Goal: Information Seeking & Learning: Learn about a topic

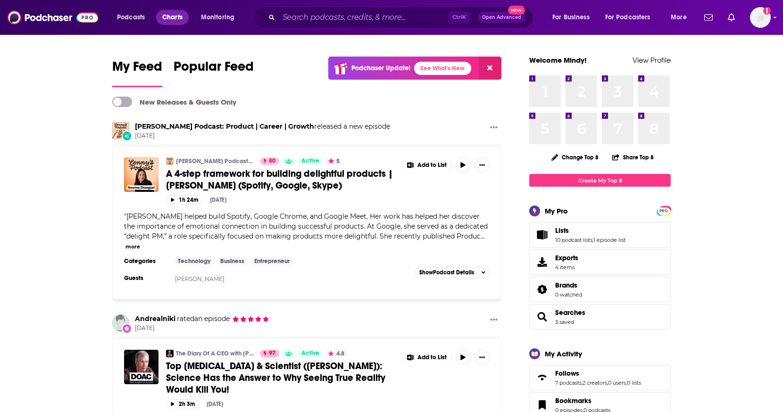
click at [169, 15] on span "Charts" at bounding box center [172, 17] width 20 height 13
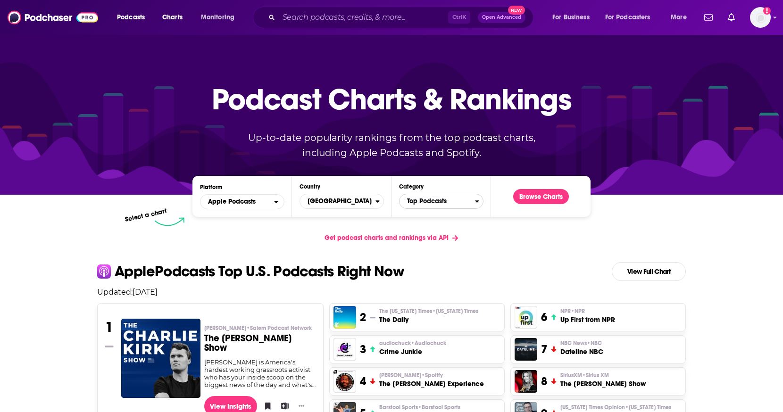
click at [435, 202] on span "Top Podcasts" at bounding box center [436, 201] width 75 height 16
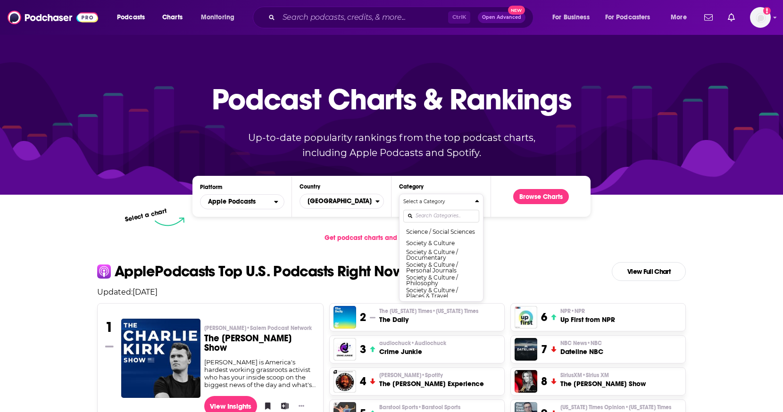
scroll to position [1100, 0]
click at [432, 213] on div "Categories" at bounding box center [441, 216] width 76 height 22
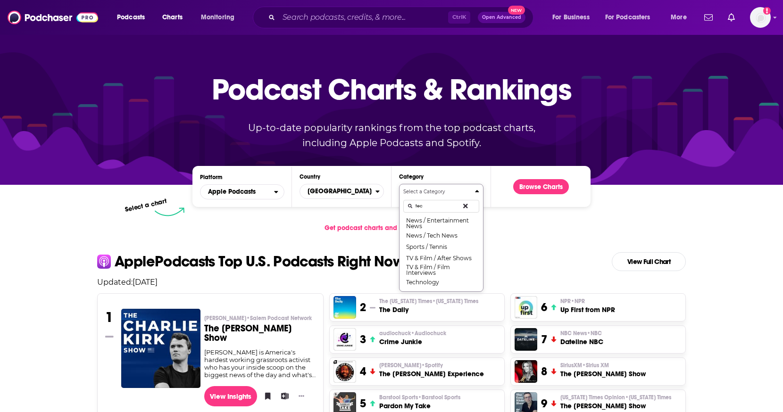
scroll to position [0, 0]
type input "tech"
click at [430, 235] on button "Technology" at bounding box center [441, 233] width 76 height 11
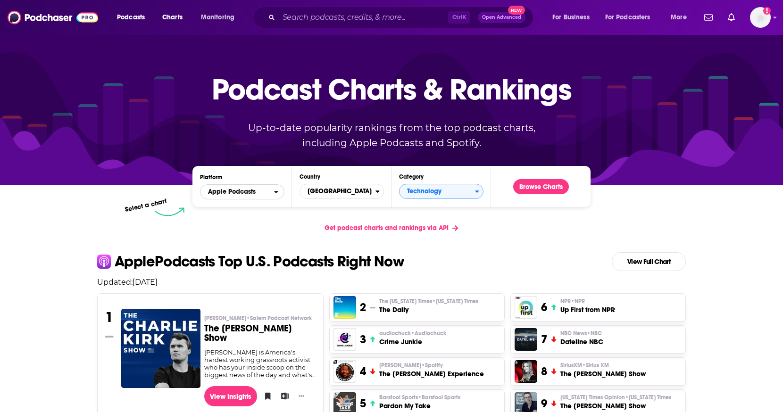
click at [268, 192] on span "Apple Podcasts" at bounding box center [237, 192] width 74 height 16
click at [500, 230] on div "Get podcast charts and rankings via API" at bounding box center [392, 227] width 604 height 23
click at [233, 191] on span "Apple Podcasts" at bounding box center [232, 192] width 48 height 7
click at [234, 219] on span "Spotify" at bounding box center [242, 221] width 72 height 6
click at [537, 189] on button "Browse Charts" at bounding box center [541, 186] width 56 height 15
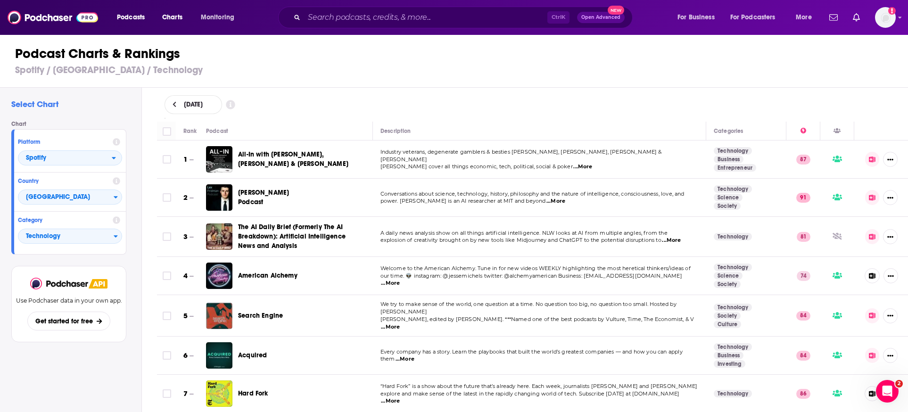
click at [203, 107] on span "[DATE]" at bounding box center [193, 104] width 19 height 7
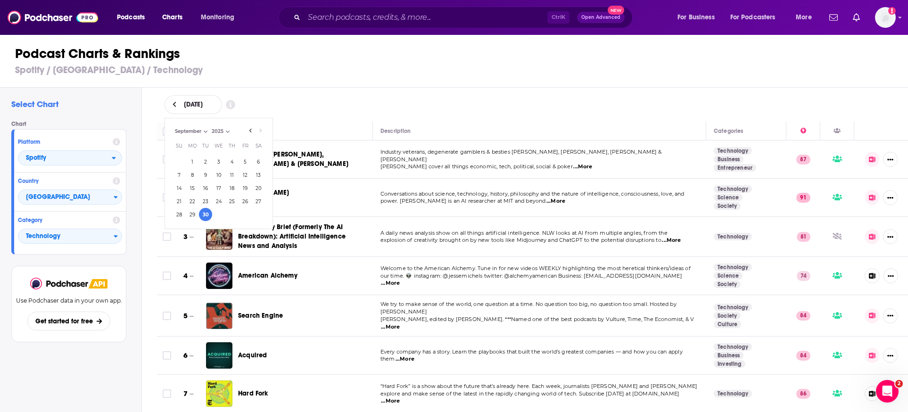
click at [202, 130] on select "July August September" at bounding box center [196, 131] width 47 height 8
select select "6"
click at [173, 127] on select "July August September" at bounding box center [196, 131] width 47 height 8
click at [217, 161] on button "2" at bounding box center [218, 161] width 13 height 13
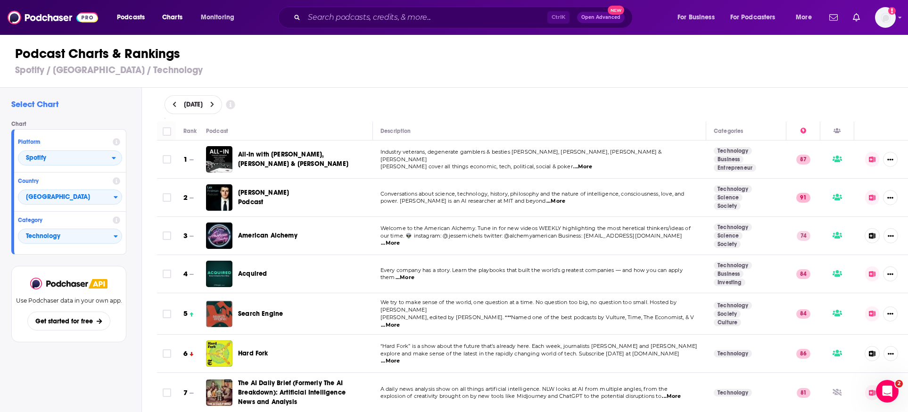
click at [307, 103] on div "[DATE]" at bounding box center [533, 104] width 737 height 19
click at [89, 234] on span "Technology" at bounding box center [65, 237] width 95 height 16
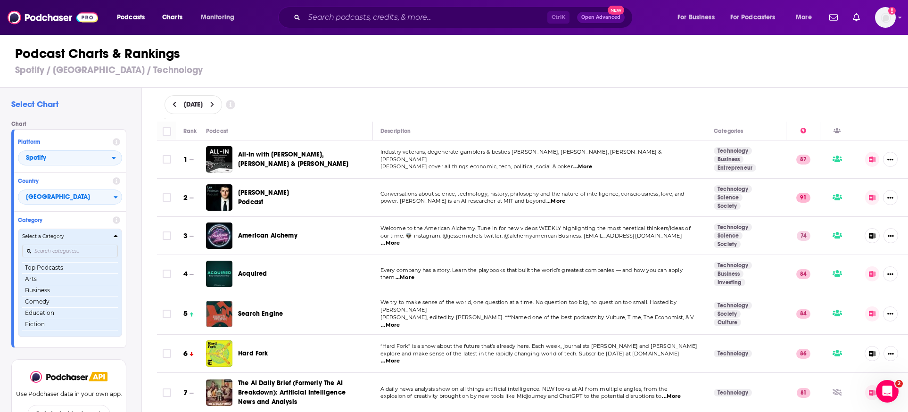
scroll to position [110, 0]
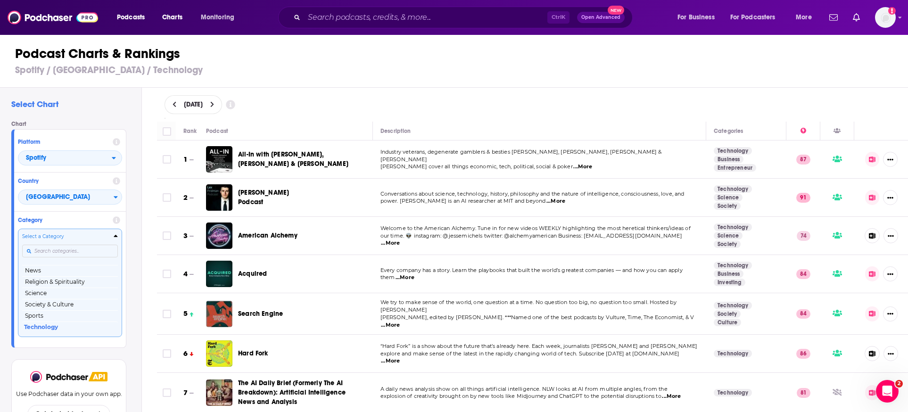
click at [55, 253] on input "Categories" at bounding box center [70, 251] width 96 height 13
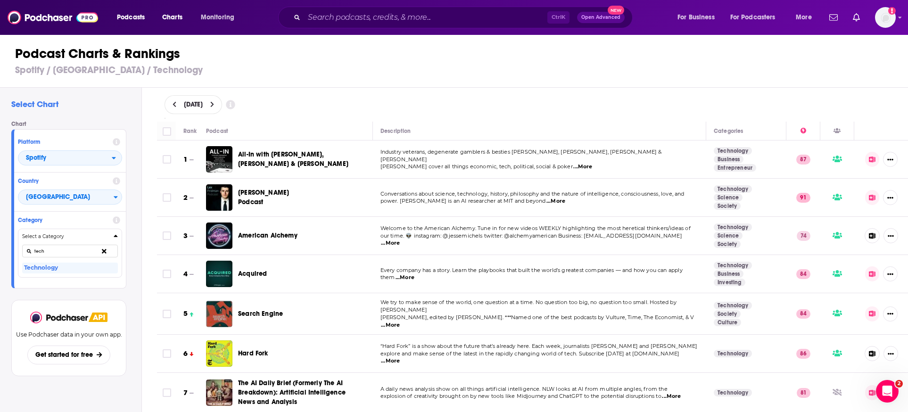
type input "tech"
click at [133, 251] on div "Chart Platform Spotify Country [GEOGRAPHIC_DATA] Category Select a Category tec…" at bounding box center [72, 204] width 123 height 167
click at [105, 249] on icon "Categories" at bounding box center [104, 251] width 5 height 7
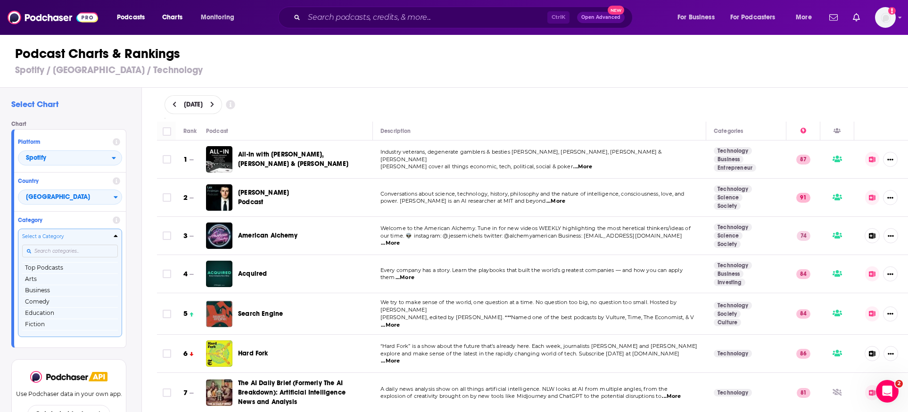
click at [138, 241] on div "Select Chart Chart Platform Spotify Country [GEOGRAPHIC_DATA] Category Select a…" at bounding box center [70, 277] width 141 height 379
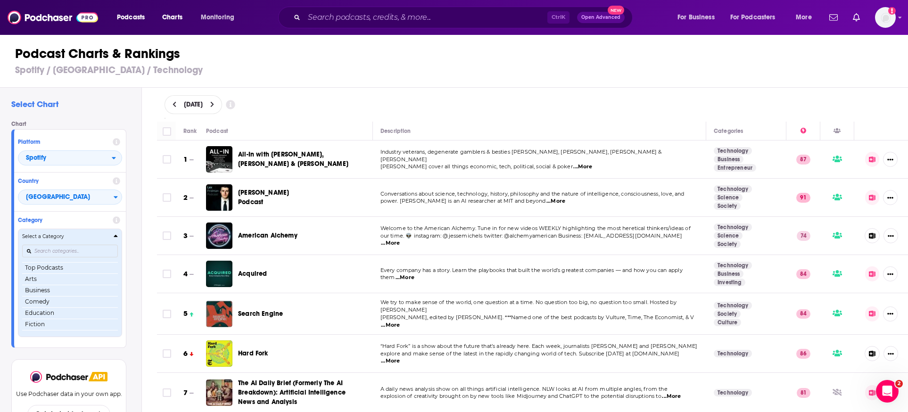
click at [116, 236] on icon "Categories" at bounding box center [116, 236] width 4 height 2
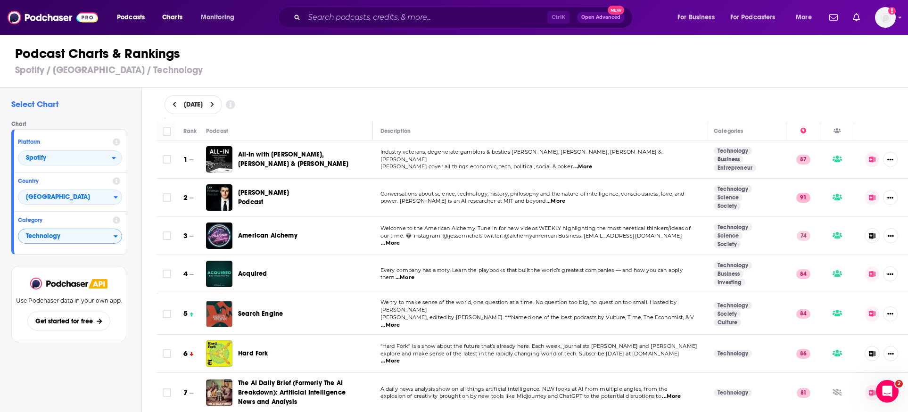
click at [187, 100] on div "[DATE]" at bounding box center [194, 104] width 58 height 19
click at [258, 130] on icon "Go to next month" at bounding box center [260, 131] width 4 height 8
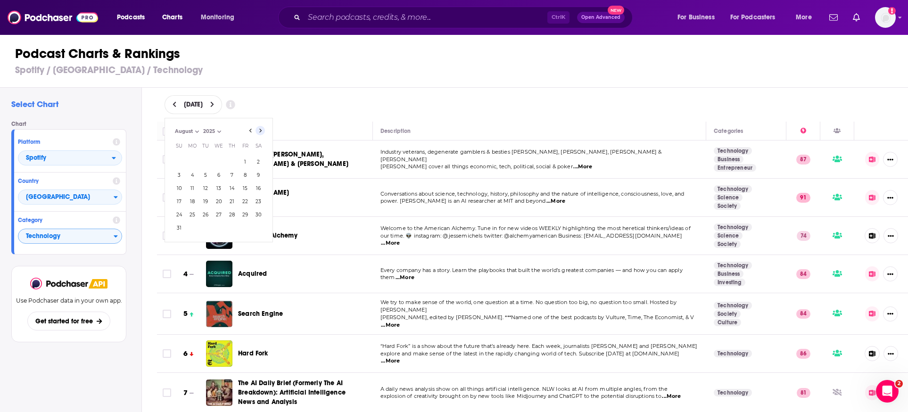
click at [258, 130] on icon "Go to next month" at bounding box center [260, 131] width 4 height 8
select select "8"
click at [209, 215] on button "30" at bounding box center [205, 214] width 13 height 13
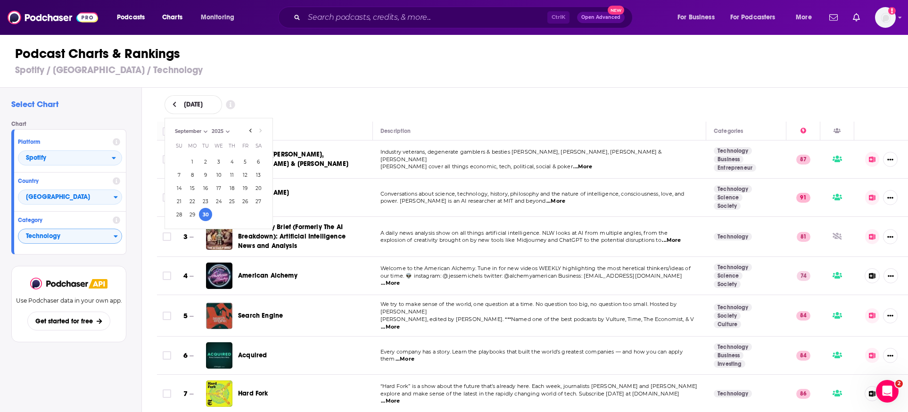
click at [365, 110] on div "[DATE] [DATE] Month: July August September September Year: 2025 2025 Su Mo Tu W…" at bounding box center [533, 104] width 737 height 19
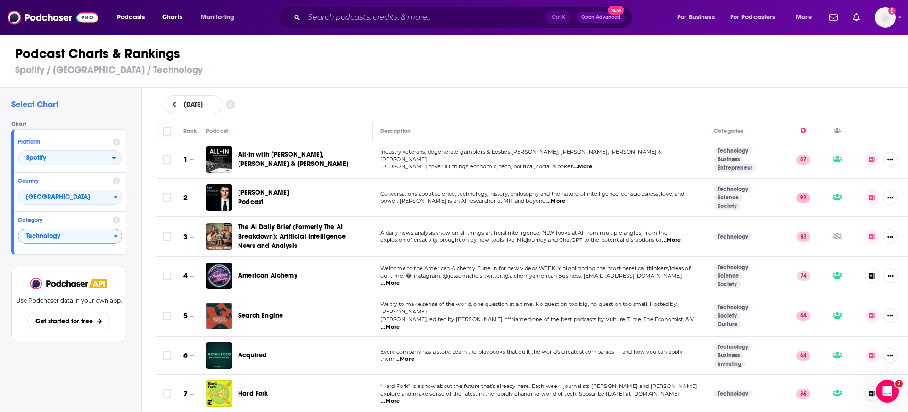
click at [392, 118] on div "[DATE]" at bounding box center [532, 105] width 767 height 34
click at [186, 107] on span "[DATE]" at bounding box center [193, 104] width 19 height 7
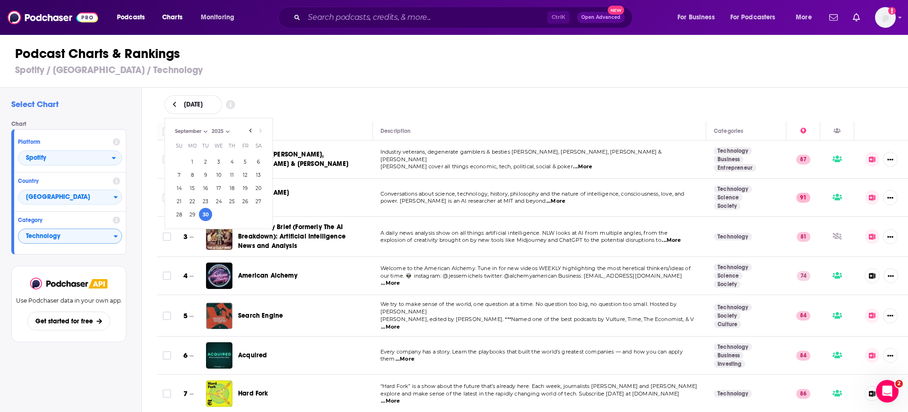
click at [199, 127] on select "July August September" at bounding box center [196, 131] width 47 height 8
select select "6"
click at [173, 127] on select "July August September" at bounding box center [196, 131] width 47 height 8
drag, startPoint x: 218, startPoint y: 161, endPoint x: 226, endPoint y: 158, distance: 8.8
click at [217, 161] on button "2" at bounding box center [218, 161] width 13 height 13
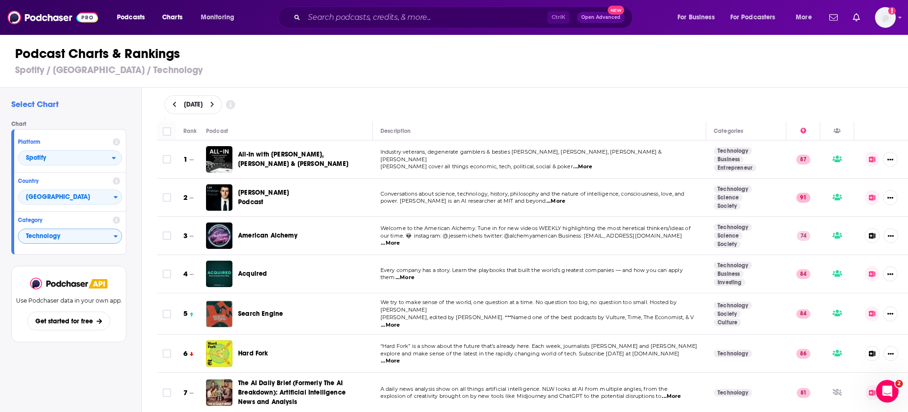
click at [359, 95] on div "[DATE]" at bounding box center [533, 104] width 737 height 19
click at [203, 106] on span "[DATE]" at bounding box center [193, 104] width 19 height 7
click at [256, 132] on button "Go to next month" at bounding box center [260, 130] width 9 height 9
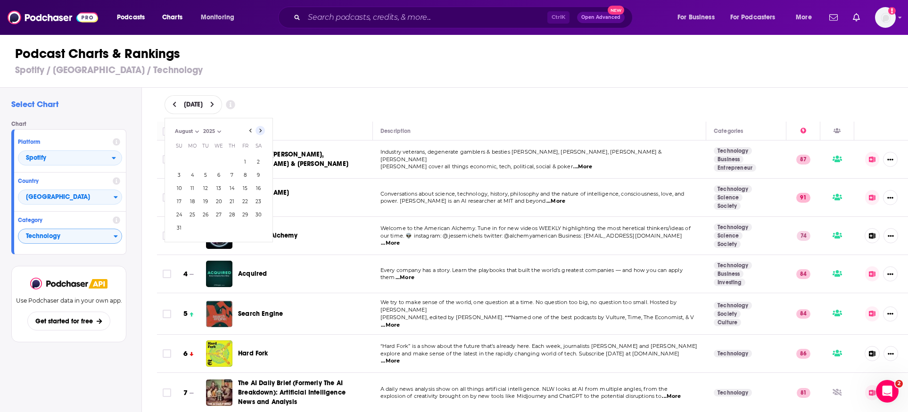
click at [256, 132] on button "Go to next month" at bounding box center [260, 130] width 9 height 9
select select "8"
click at [200, 216] on button "30" at bounding box center [205, 214] width 13 height 13
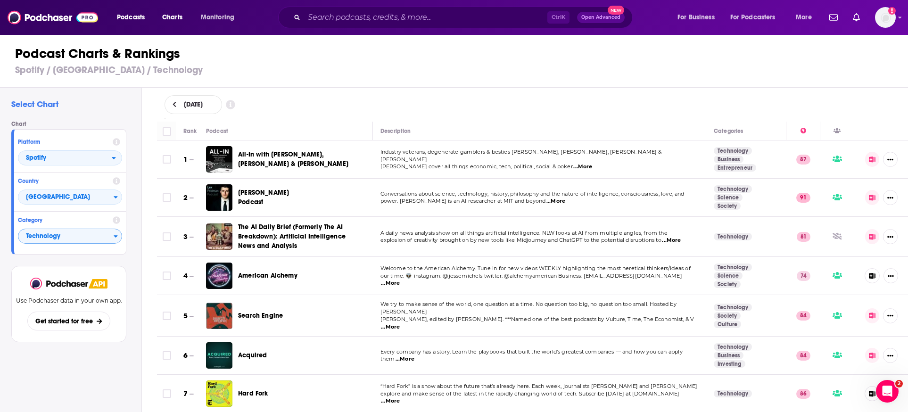
click at [373, 99] on div "[DATE]" at bounding box center [533, 104] width 737 height 19
click at [199, 104] on span "[DATE]" at bounding box center [193, 104] width 19 height 7
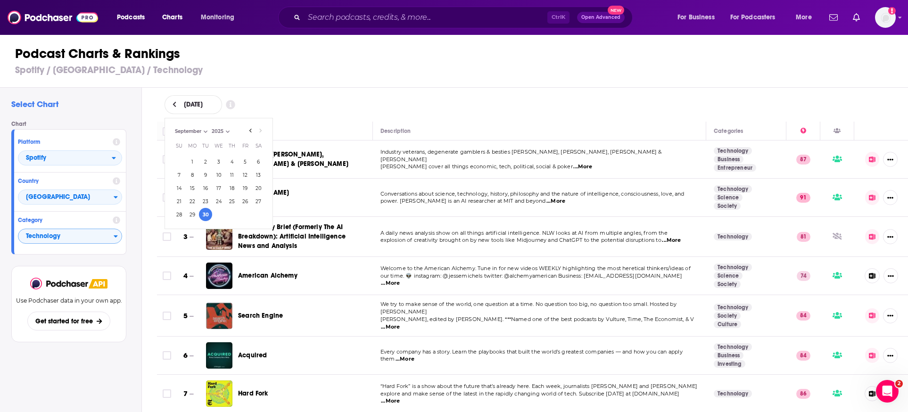
click at [248, 131] on select "2025" at bounding box center [232, 131] width 47 height 8
click at [251, 131] on select "2025" at bounding box center [232, 131] width 47 height 8
click at [200, 128] on select "July August September" at bounding box center [196, 131] width 47 height 8
select select "6"
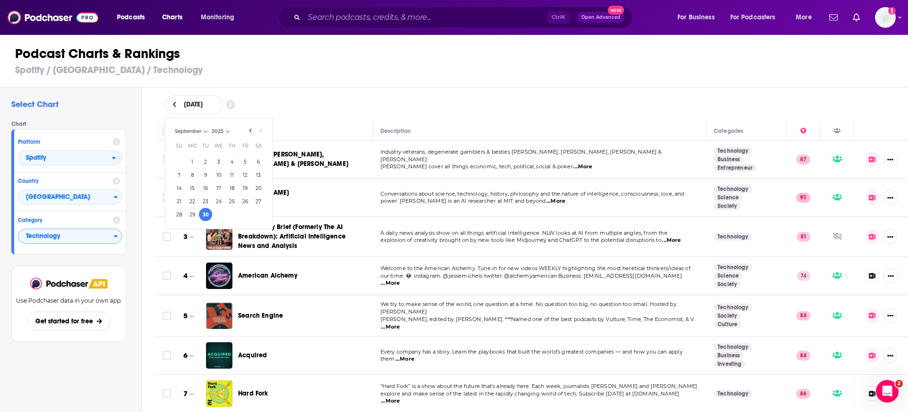
click at [173, 127] on select "July August September" at bounding box center [196, 131] width 47 height 8
click at [216, 162] on button "2" at bounding box center [218, 161] width 13 height 13
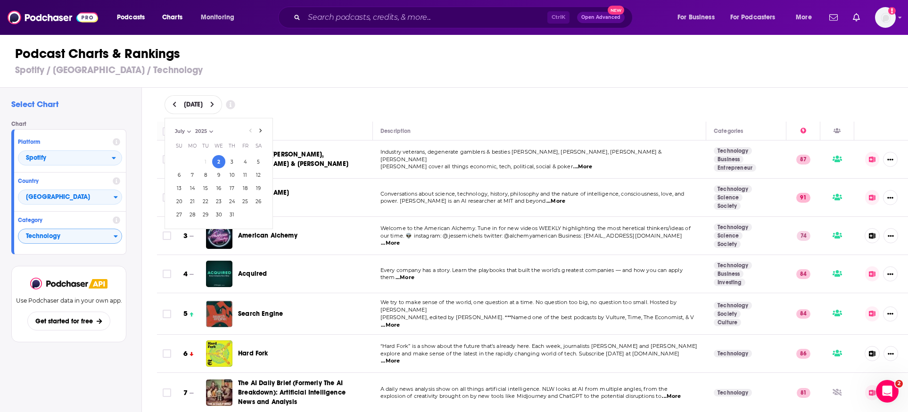
click at [466, 96] on div "[DATE] [DATE] Month: July August September July Year: 2025 2025 Su Mo Tu We Th …" at bounding box center [533, 104] width 737 height 19
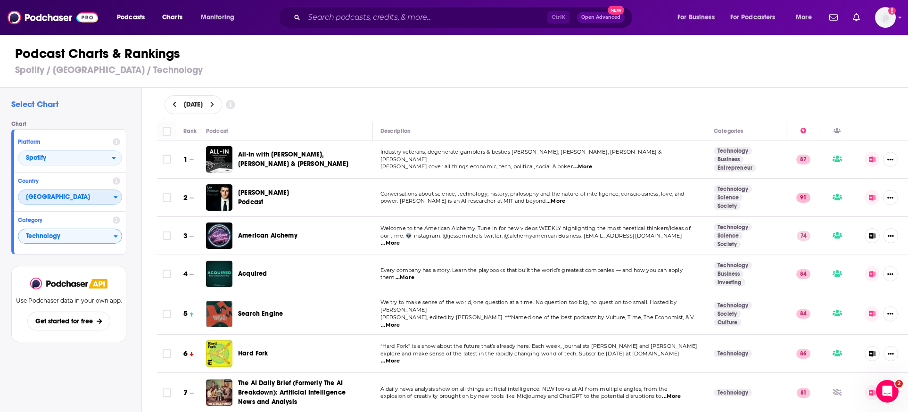
click at [63, 197] on span "[GEOGRAPHIC_DATA]" at bounding box center [65, 198] width 95 height 16
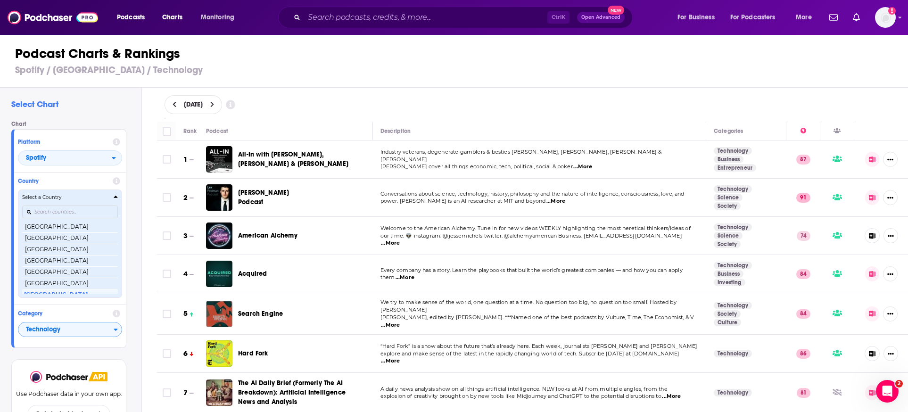
scroll to position [224, 0]
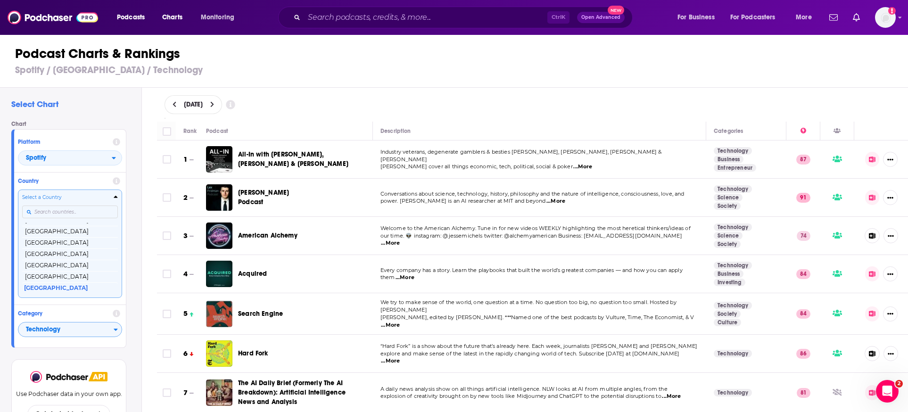
click at [55, 211] on input "Countries" at bounding box center [70, 212] width 96 height 13
click at [61, 277] on button "[GEOGRAPHIC_DATA]" at bounding box center [70, 276] width 96 height 11
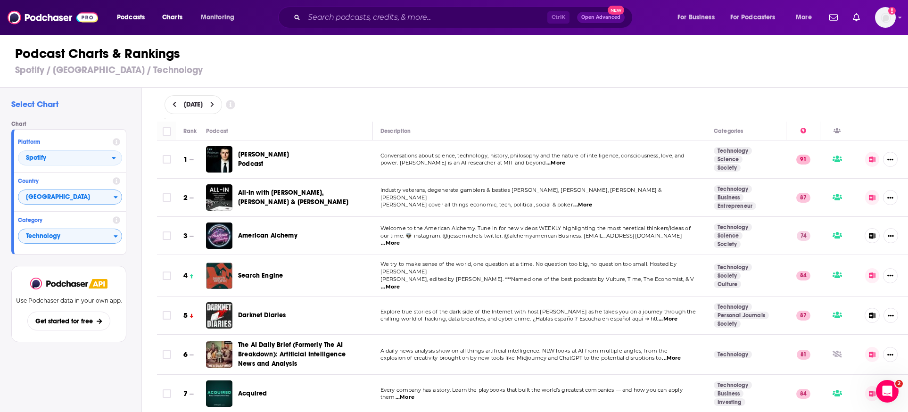
click at [203, 101] on span "[DATE]" at bounding box center [193, 104] width 19 height 7
click at [261, 133] on icon "Go to next month" at bounding box center [260, 131] width 4 height 8
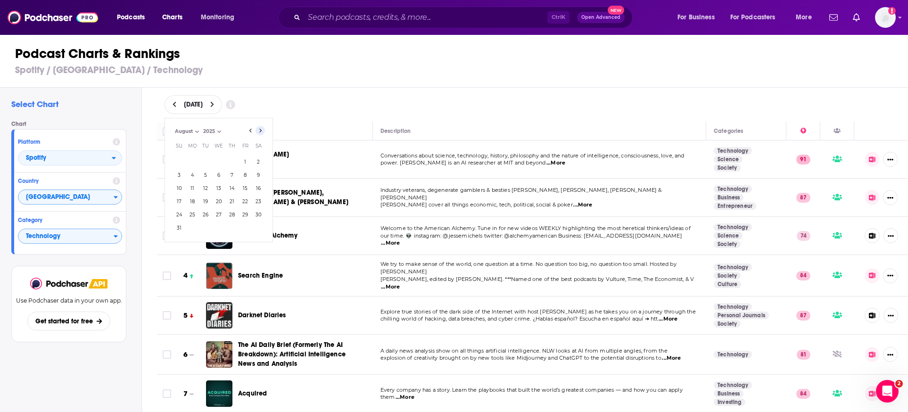
click at [261, 134] on icon "Go to next month" at bounding box center [260, 131] width 4 height 8
select select "8"
click at [206, 215] on button "30" at bounding box center [205, 214] width 13 height 13
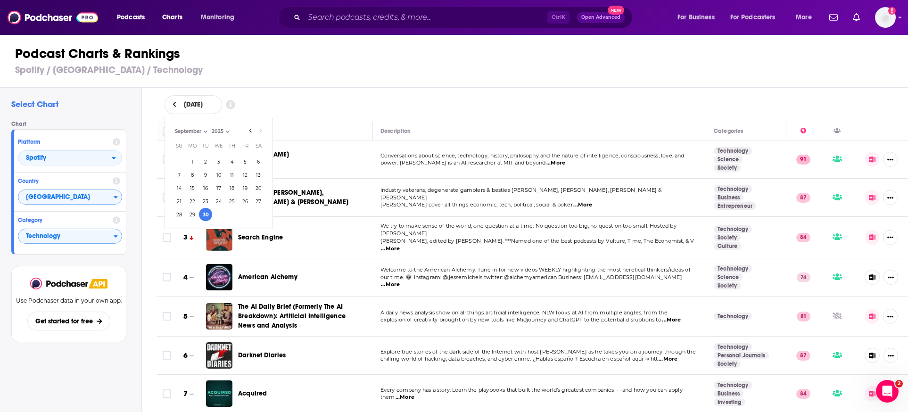
click at [422, 98] on div "[DATE] [DATE] Month: July August September September Year: 2025 2025 Su Mo Tu W…" at bounding box center [533, 104] width 737 height 19
click at [108, 194] on span "[GEOGRAPHIC_DATA]" at bounding box center [65, 198] width 95 height 16
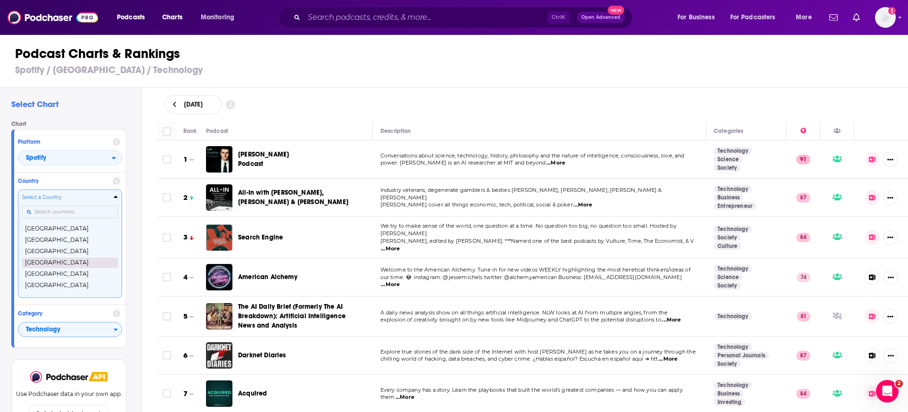
click at [80, 262] on button "[GEOGRAPHIC_DATA]" at bounding box center [70, 262] width 96 height 11
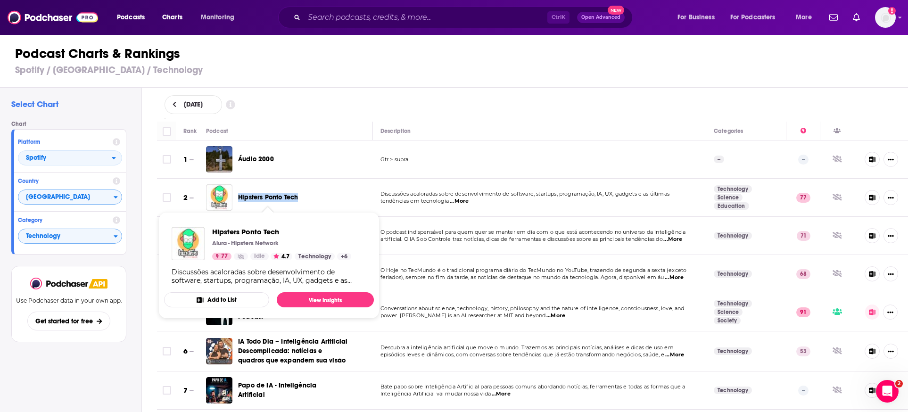
drag, startPoint x: 304, startPoint y: 197, endPoint x: 239, endPoint y: 195, distance: 65.1
click at [239, 195] on div "Hipsters Ponto Tech" at bounding box center [279, 197] width 82 height 9
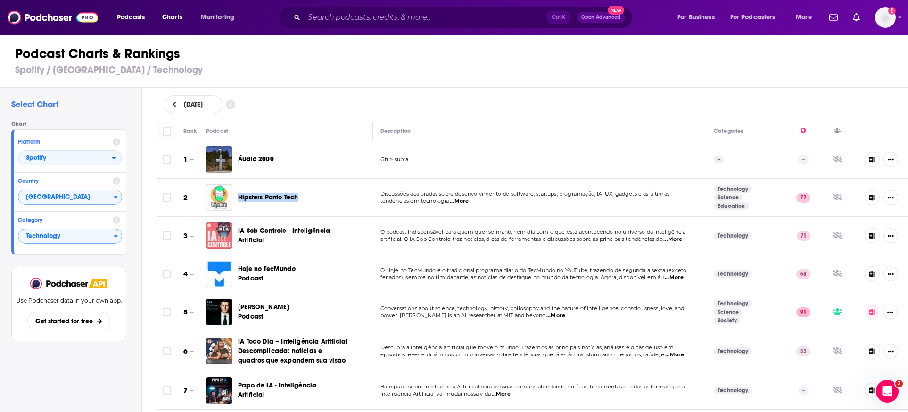
copy span "Hipsters Ponto Tech"
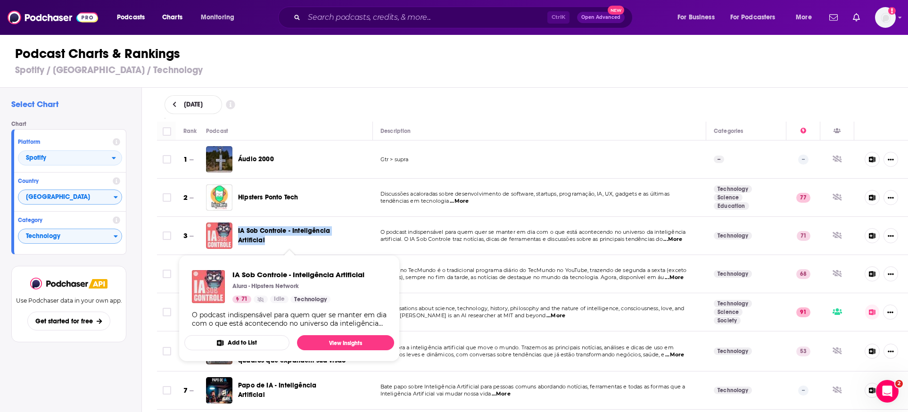
drag, startPoint x: 238, startPoint y: 225, endPoint x: 272, endPoint y: 238, distance: 36.4
click at [272, 238] on div "IA Sob Controle - Inteligência Artificial" at bounding box center [282, 236] width 153 height 26
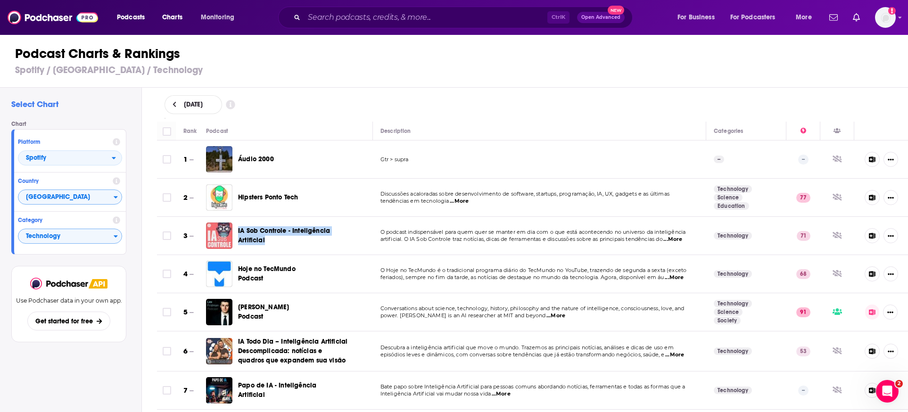
copy span "IA Sob Controle - Inteligência Artificial"
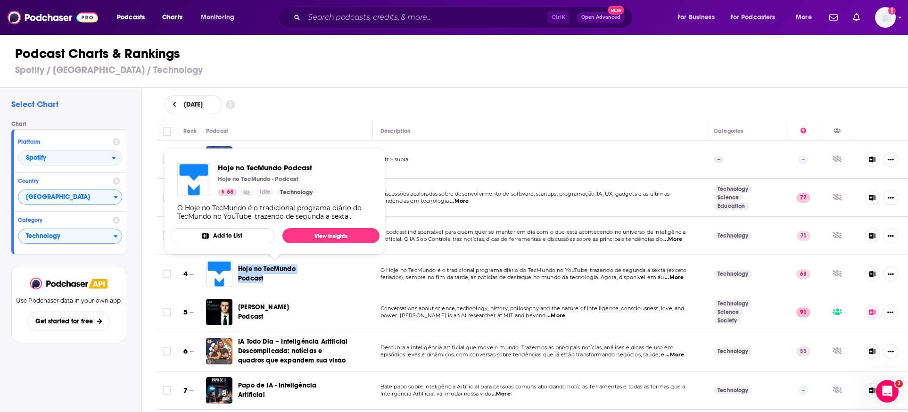
drag, startPoint x: 237, startPoint y: 267, endPoint x: 270, endPoint y: 279, distance: 34.5
click at [270, 279] on div "Hoje no TecMundo Podcast" at bounding box center [264, 274] width 116 height 26
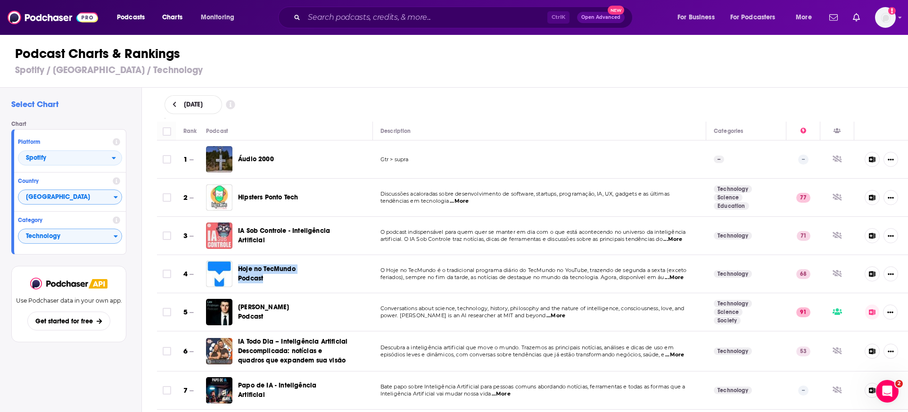
copy span "Hoje no TecMundo Podcast"
drag, startPoint x: 304, startPoint y: 312, endPoint x: 234, endPoint y: 313, distance: 70.3
click at [234, 313] on div "[PERSON_NAME] Podcast" at bounding box center [263, 312] width 114 height 26
copy div "[PERSON_NAME] Podcast"
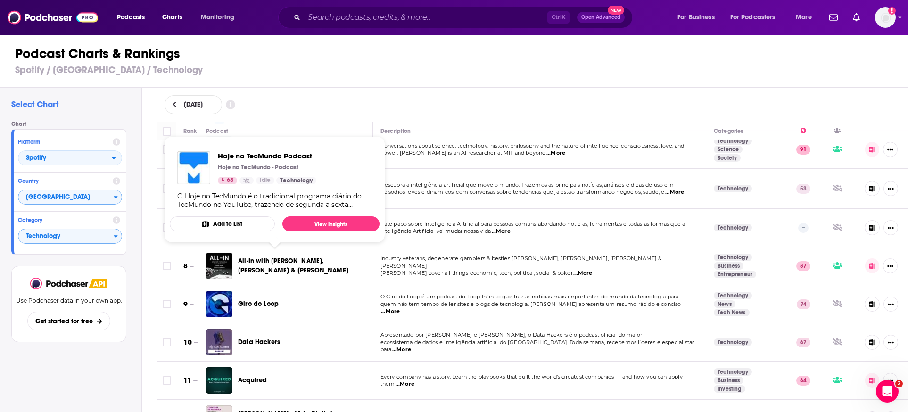
scroll to position [157, 0]
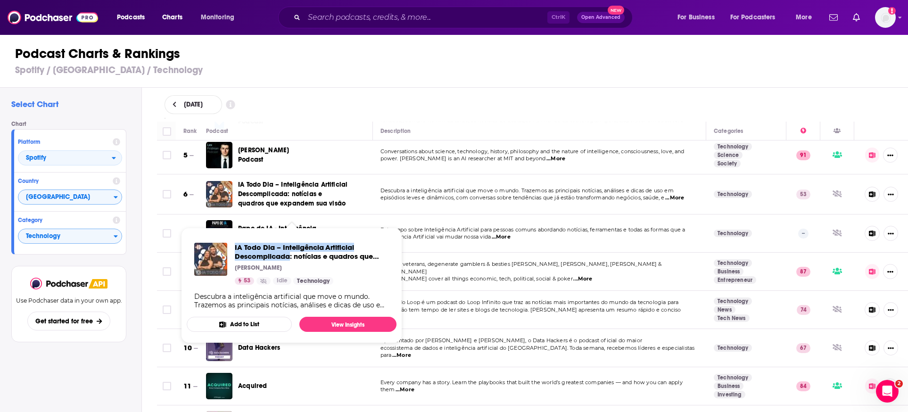
drag, startPoint x: 232, startPoint y: 245, endPoint x: 291, endPoint y: 258, distance: 60.5
click at [291, 258] on div "IA Todo Dia – Inteligência Artificial Descomplicada: notícias e quadros que exp…" at bounding box center [291, 264] width 195 height 42
copy span "IA Todo Dia – Inteligência Artificial Descomplicada"
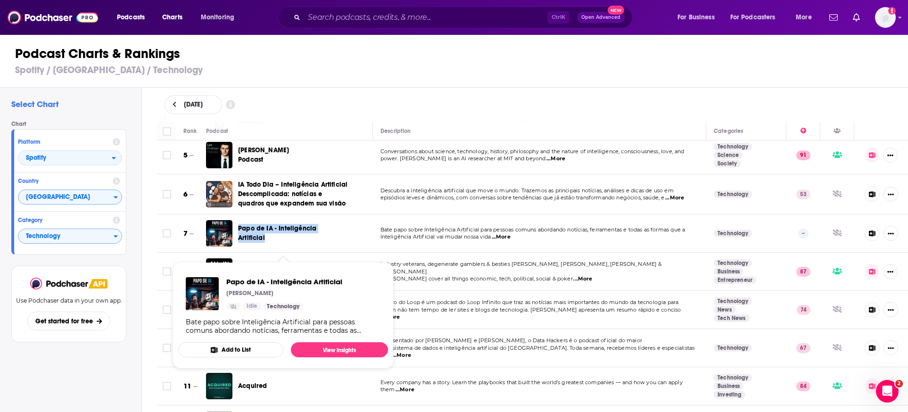
drag, startPoint x: 237, startPoint y: 237, endPoint x: 266, endPoint y: 248, distance: 31.4
click at [266, 247] on div "Papo de IA - Inteligência Artificial" at bounding box center [275, 233] width 139 height 26
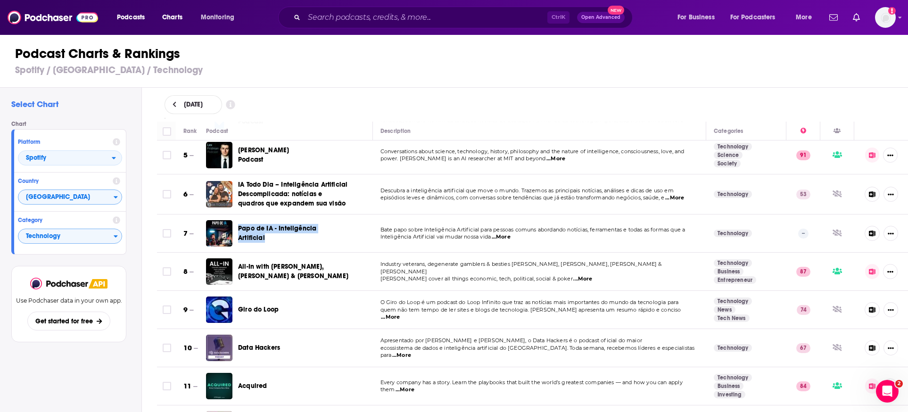
copy span "Papo de IA - Inteligência Artificial"
click at [203, 105] on span "[DATE]" at bounding box center [193, 104] width 19 height 7
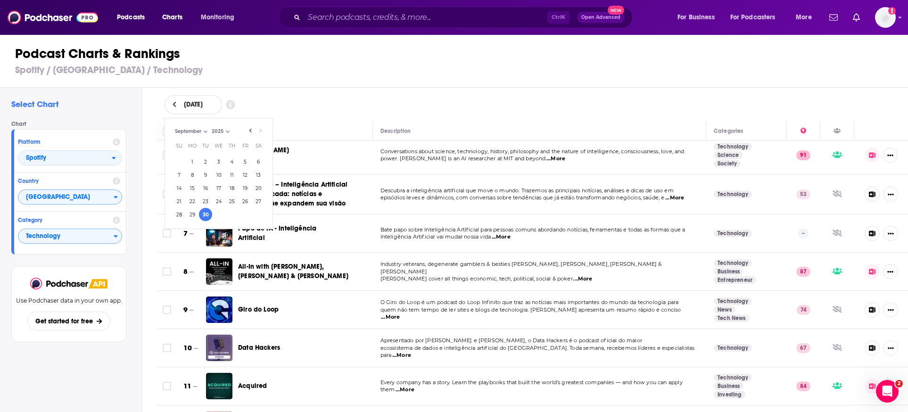
click at [196, 130] on select "July August September" at bounding box center [196, 131] width 47 height 8
select select "6"
click at [173, 127] on select "July August September" at bounding box center [196, 131] width 47 height 8
click at [218, 166] on button "2" at bounding box center [218, 161] width 13 height 13
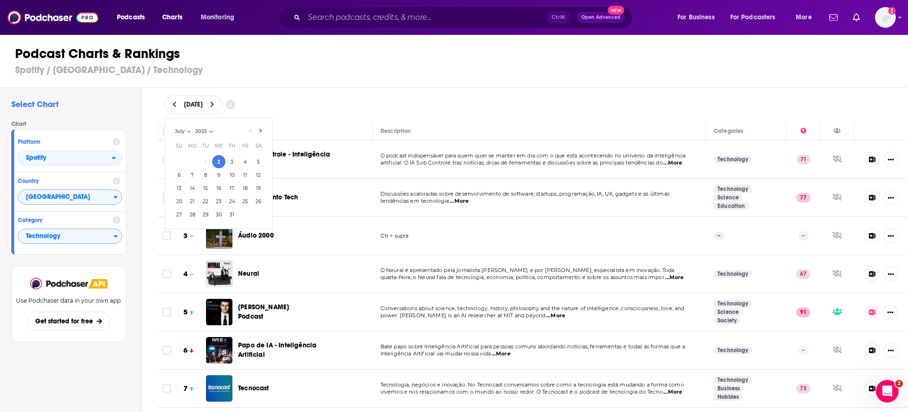
click at [396, 94] on div "[DATE] [DATE] Month: July August September July Year: 2025 2025 Su Mo Tu We Th …" at bounding box center [532, 105] width 767 height 34
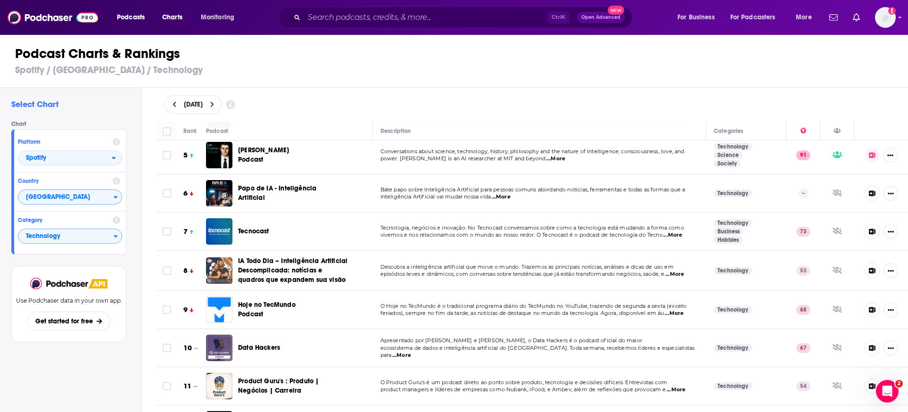
scroll to position [315, 0]
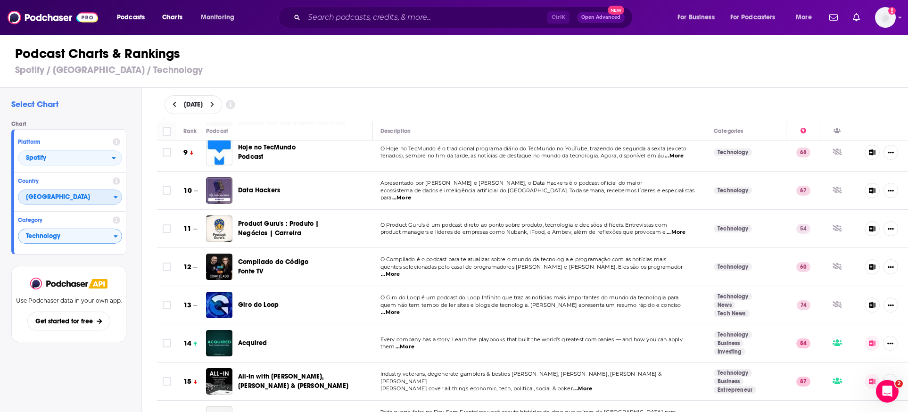
click at [59, 195] on span "[GEOGRAPHIC_DATA]" at bounding box center [65, 198] width 95 height 16
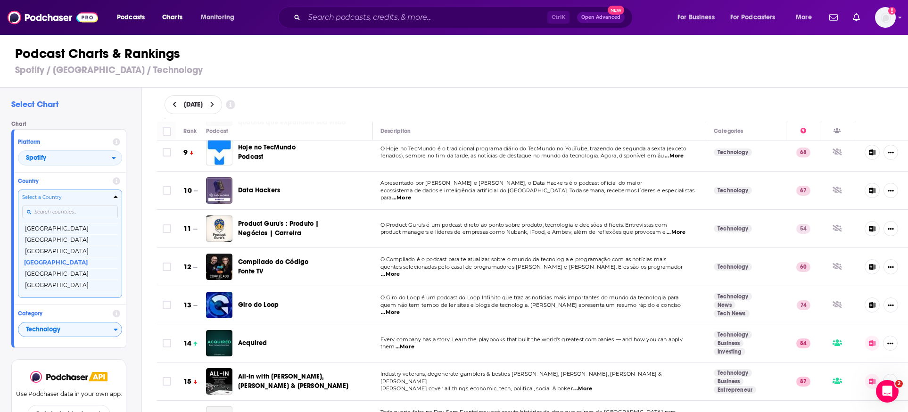
click at [66, 216] on input "Countries" at bounding box center [70, 212] width 96 height 13
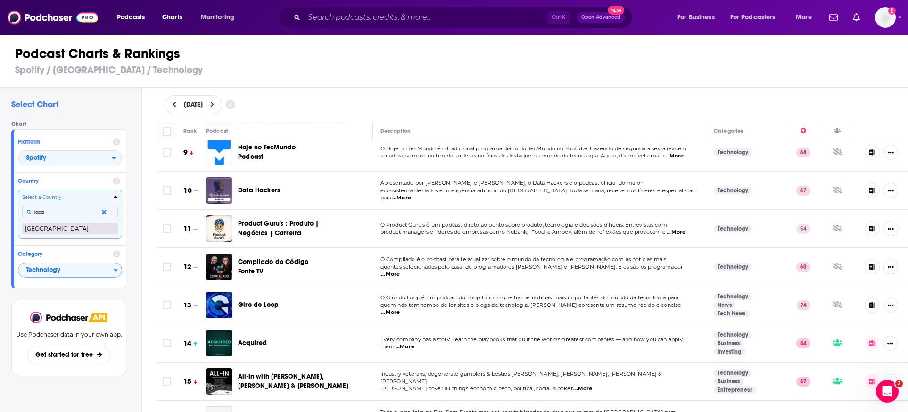
type input "japa"
click at [65, 230] on button "[GEOGRAPHIC_DATA]" at bounding box center [70, 228] width 96 height 11
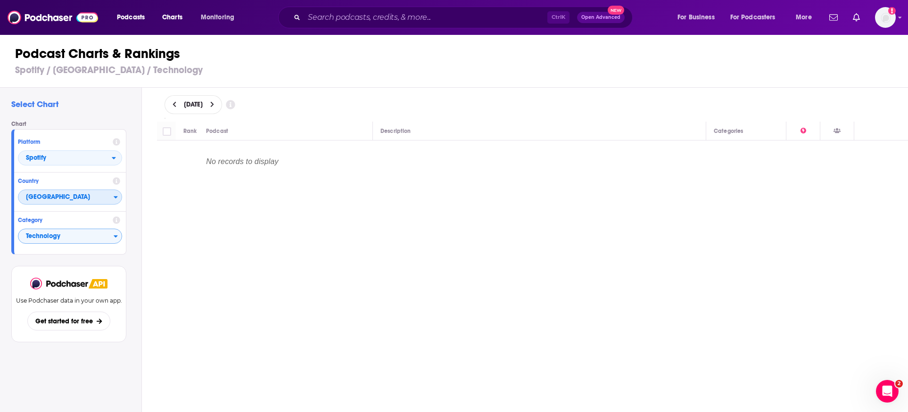
click at [101, 194] on span "[GEOGRAPHIC_DATA]" at bounding box center [65, 198] width 95 height 16
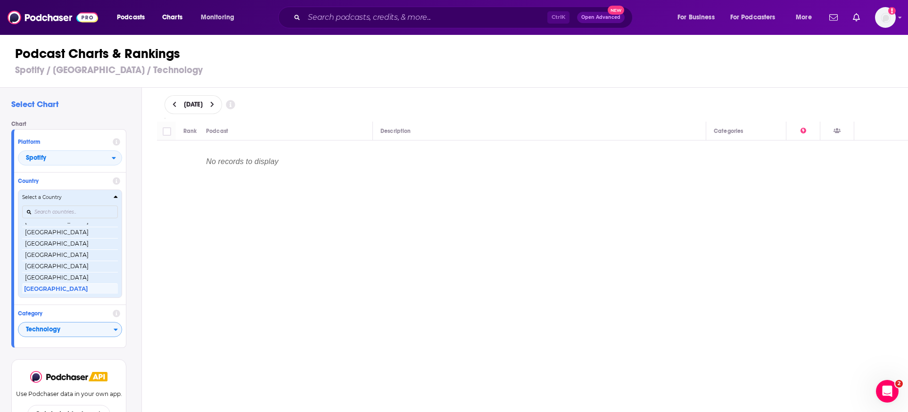
scroll to position [110, 0]
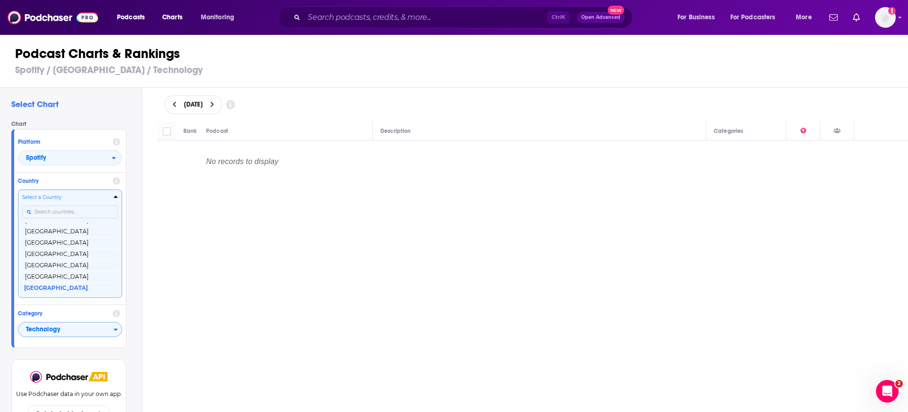
click at [47, 216] on input "Countries" at bounding box center [70, 212] width 96 height 13
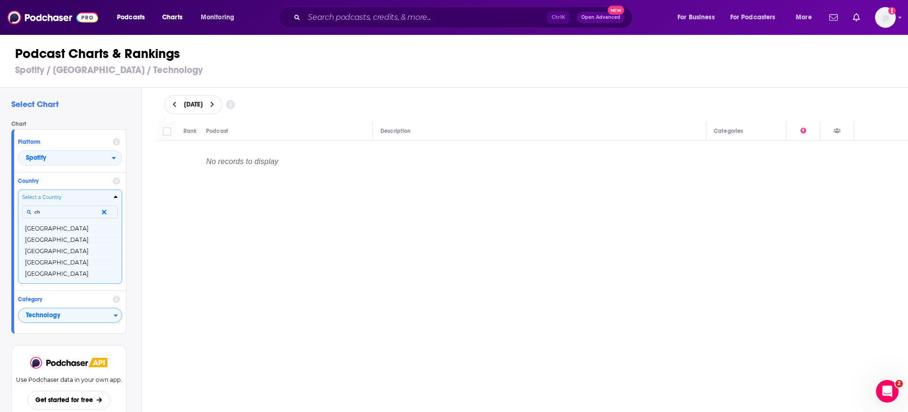
scroll to position [0, 0]
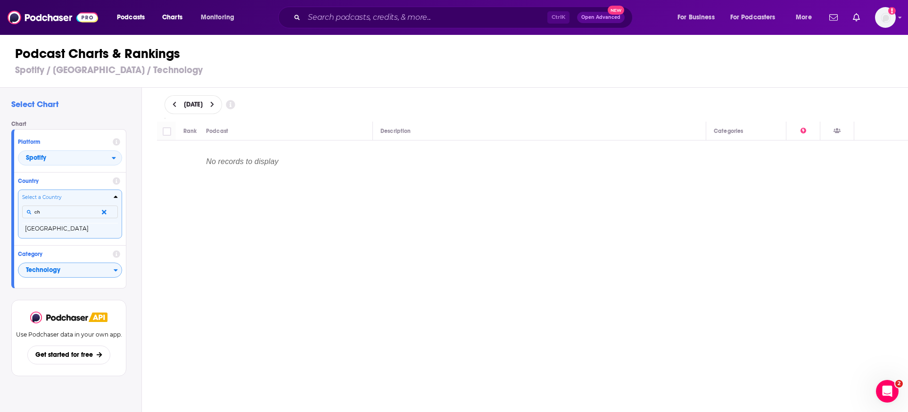
type input "c"
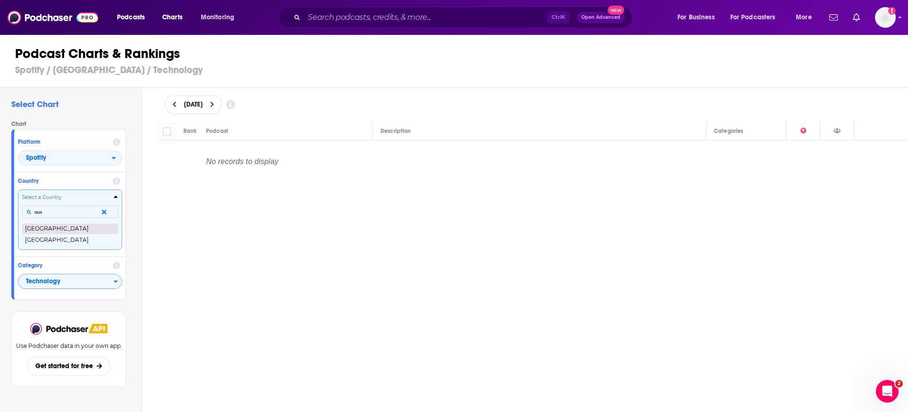
type input "aus"
click at [65, 229] on button "[GEOGRAPHIC_DATA]" at bounding box center [70, 228] width 96 height 11
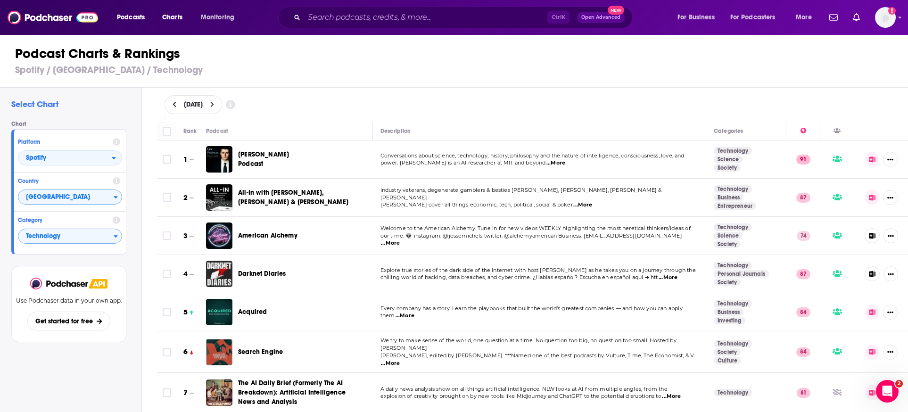
click at [203, 104] on span "[DATE]" at bounding box center [193, 104] width 19 height 7
click at [258, 133] on icon "Go to next month" at bounding box center [260, 131] width 4 height 8
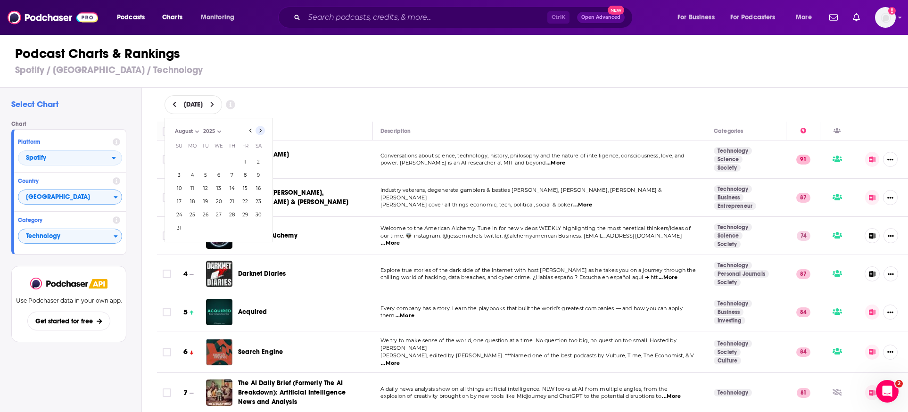
click at [258, 133] on icon "Go to next month" at bounding box center [260, 131] width 4 height 8
select select "8"
click at [208, 219] on button "30" at bounding box center [205, 214] width 13 height 13
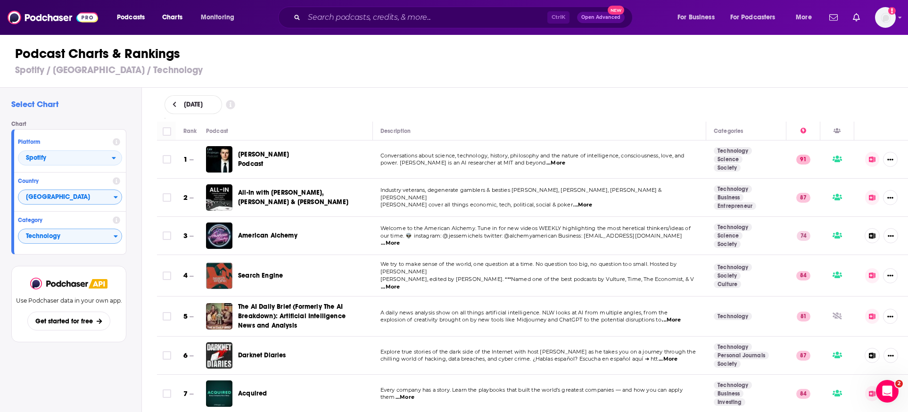
click at [401, 102] on div "[DATE]" at bounding box center [533, 104] width 737 height 19
click at [63, 202] on span "[GEOGRAPHIC_DATA]" at bounding box center [65, 198] width 95 height 16
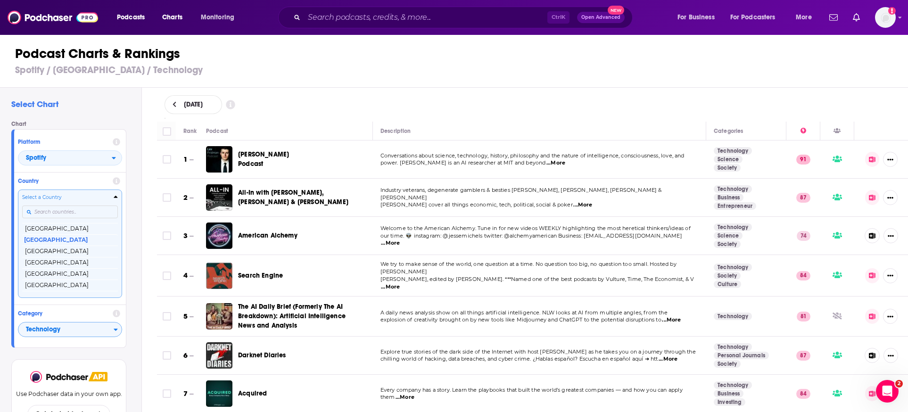
click at [69, 213] on input "Countries" at bounding box center [70, 212] width 96 height 13
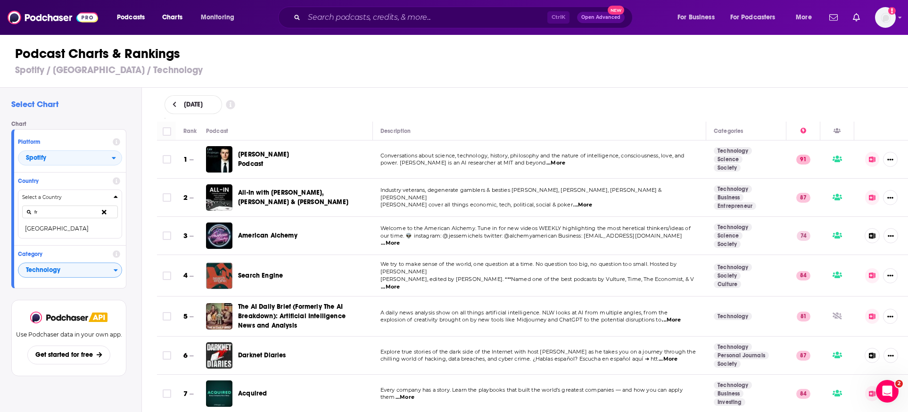
type input "fr"
click at [103, 230] on button "[GEOGRAPHIC_DATA]" at bounding box center [70, 228] width 96 height 11
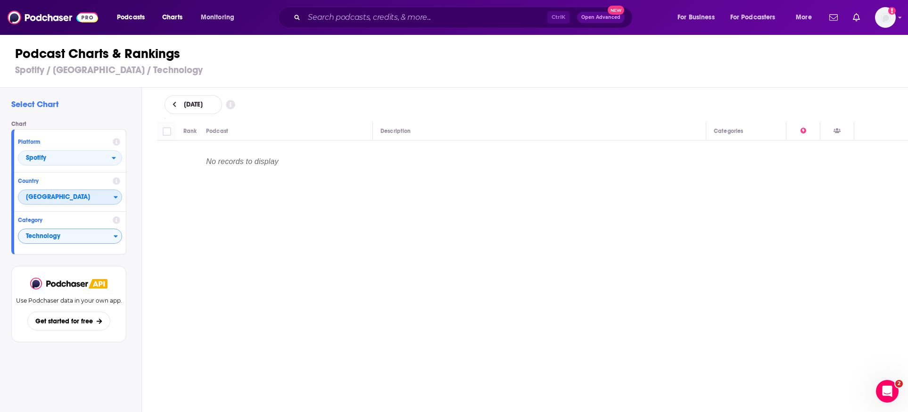
click at [88, 202] on span "[GEOGRAPHIC_DATA]" at bounding box center [65, 198] width 95 height 16
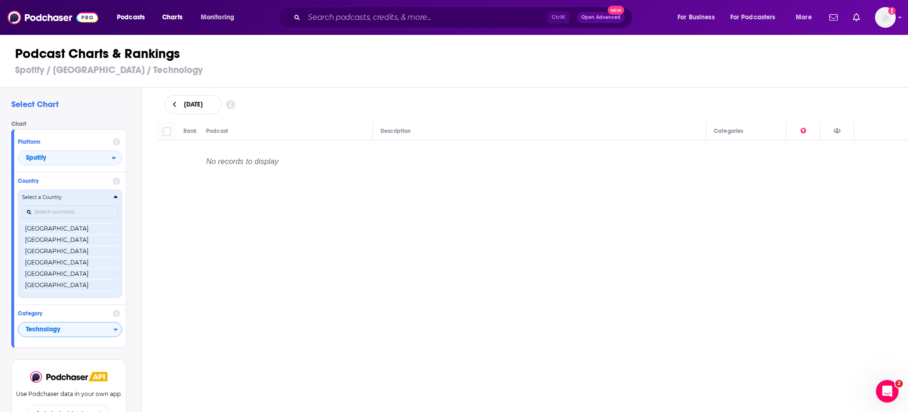
scroll to position [42, 0]
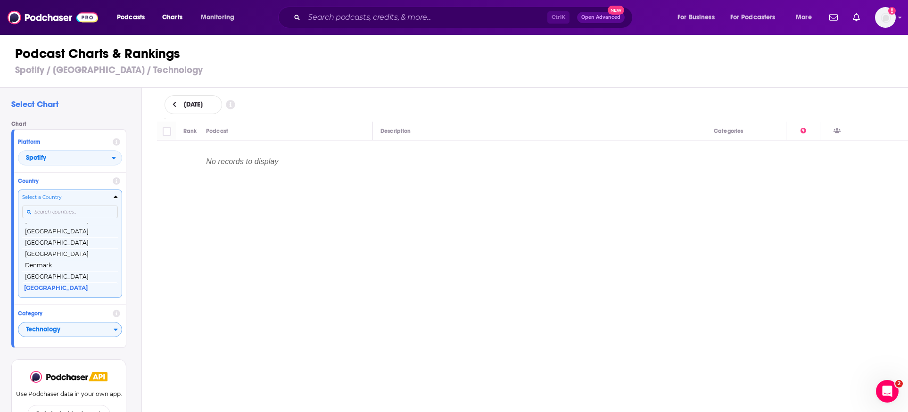
click at [74, 209] on input "Countries" at bounding box center [70, 212] width 96 height 13
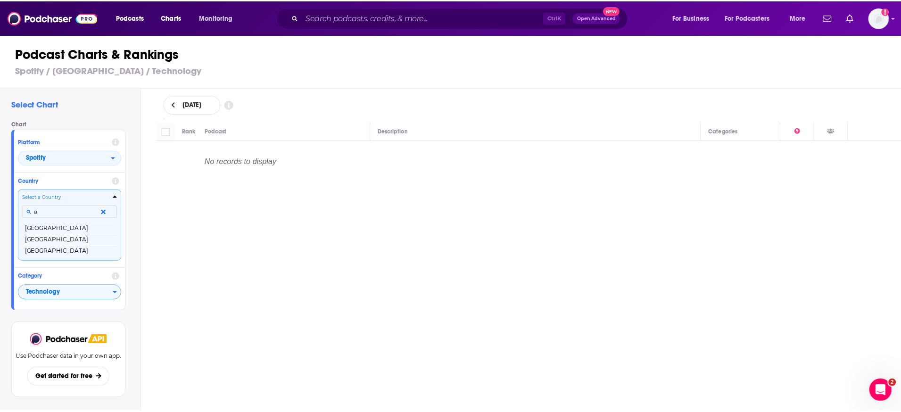
scroll to position [0, 0]
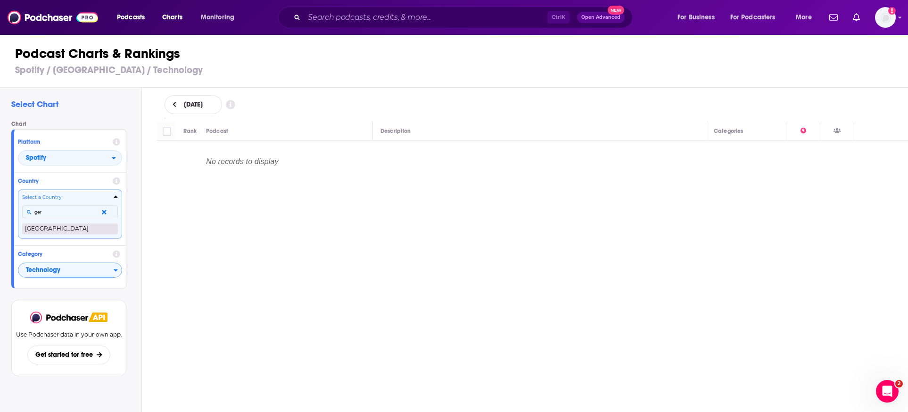
type input "ger"
click at [61, 229] on button "[GEOGRAPHIC_DATA]" at bounding box center [70, 228] width 96 height 11
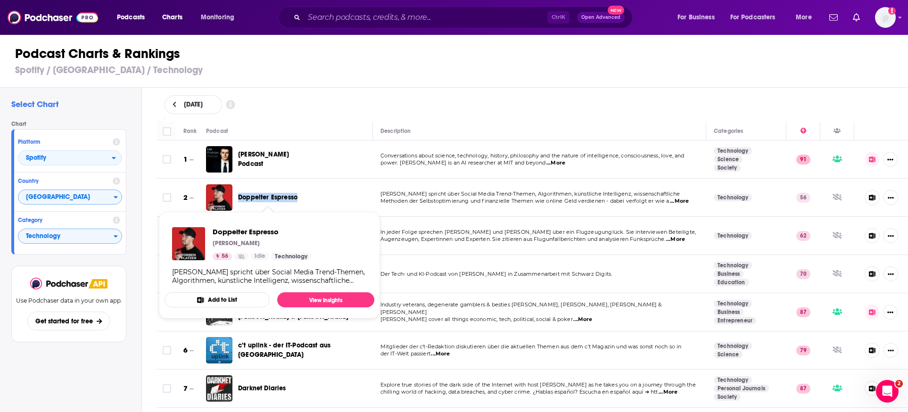
drag, startPoint x: 299, startPoint y: 196, endPoint x: 240, endPoint y: 193, distance: 59.5
click at [240, 193] on div "Doppelter Espresso" at bounding box center [279, 197] width 82 height 9
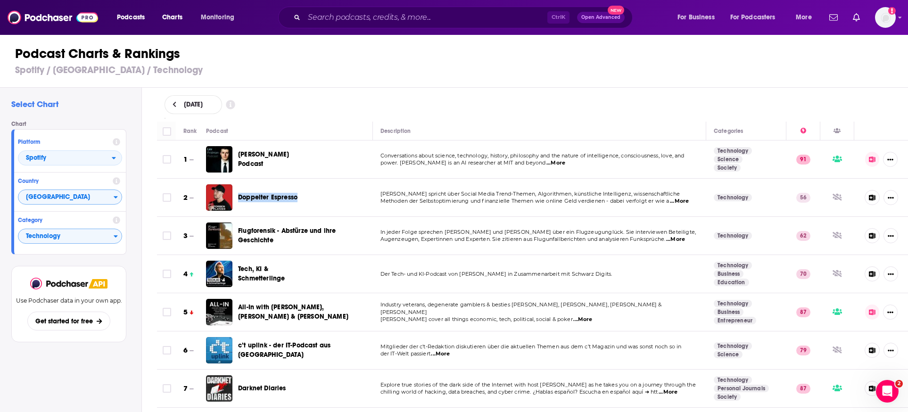
copy span "Doppelter Espresso"
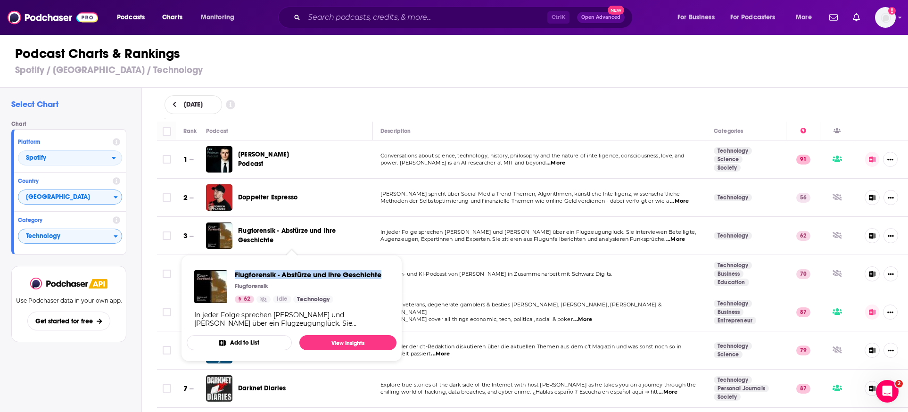
drag, startPoint x: 233, startPoint y: 274, endPoint x: 383, endPoint y: 277, distance: 150.0
click at [383, 277] on div "Flugforensik - Abstürze und ihre Geschichte Flugforensik 62 Idle Technology In …" at bounding box center [292, 299] width 210 height 73
copy span "Flugforensik - Abstürze und ihre Geschichte"
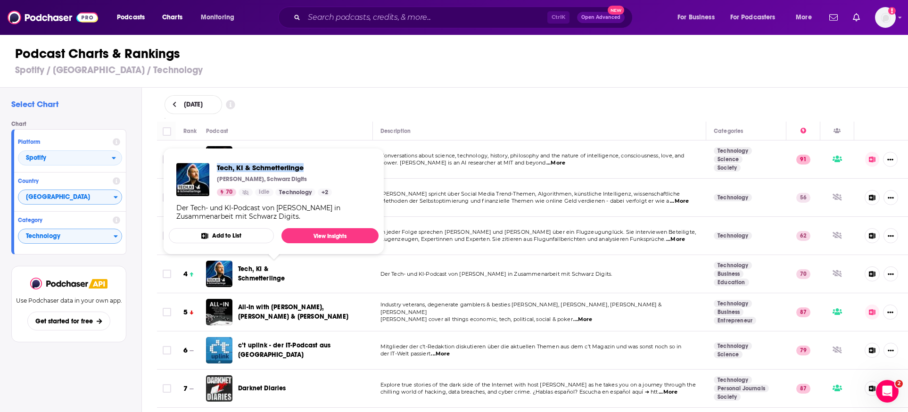
drag, startPoint x: 216, startPoint y: 165, endPoint x: 314, endPoint y: 168, distance: 97.7
click at [314, 168] on div "Tech, KI & Schmetterlinge [PERSON_NAME], Schwarz Digits 70 Idle Technology + 2" at bounding box center [254, 179] width 156 height 33
copy span "Tech, KI & Schmetterlinge"
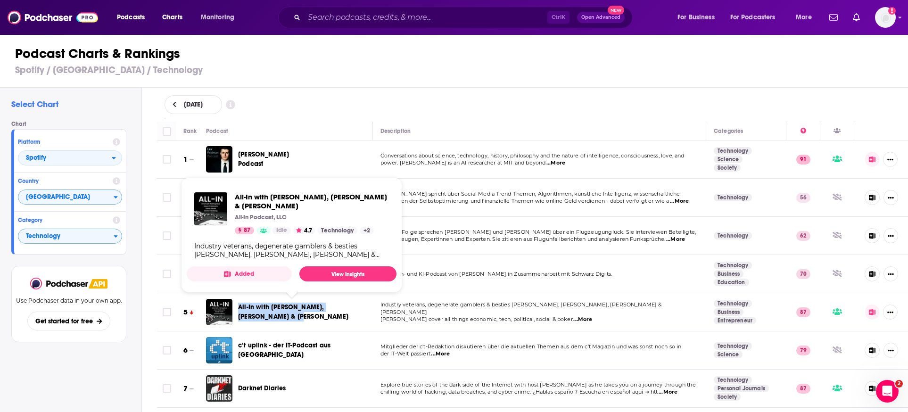
drag, startPoint x: 237, startPoint y: 307, endPoint x: 285, endPoint y: 313, distance: 48.5
click at [285, 313] on div "All-In with [PERSON_NAME], [PERSON_NAME] & [PERSON_NAME]" at bounding box center [285, 312] width 159 height 26
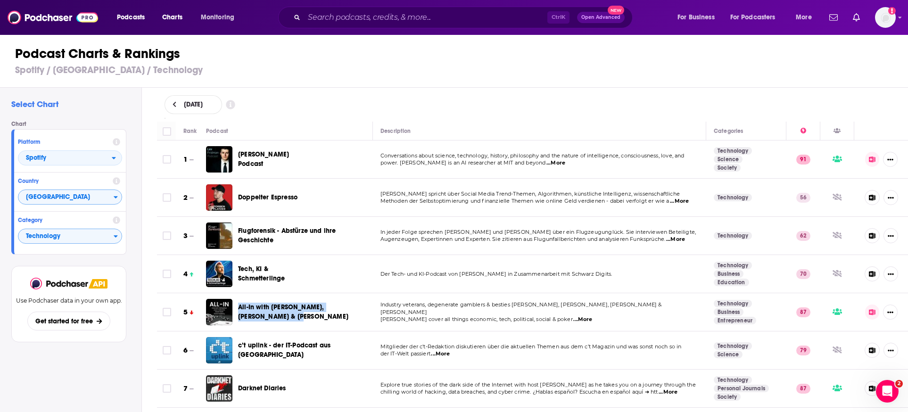
copy span "All-In with [PERSON_NAME], [PERSON_NAME] & [PERSON_NAME]"
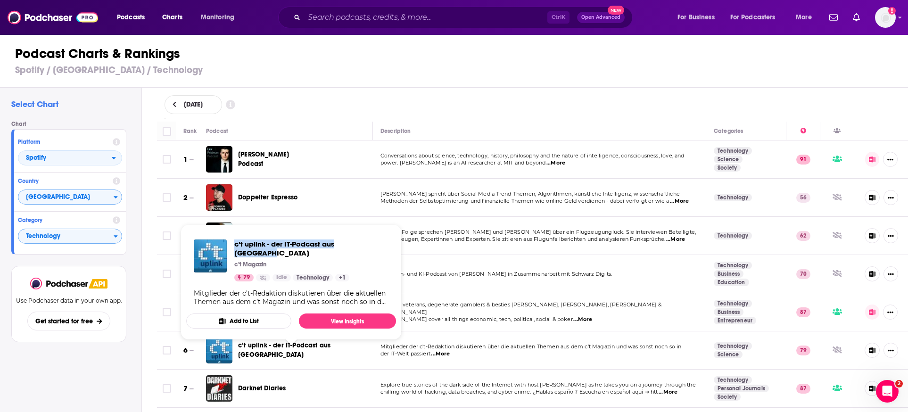
drag, startPoint x: 232, startPoint y: 245, endPoint x: 383, endPoint y: 248, distance: 150.9
click at [383, 248] on div "c’t uplink - der IT-Podcast aus Nerdistan c’t Magazin 79 Idle Technology + 1 Mi…" at bounding box center [291, 273] width 210 height 82
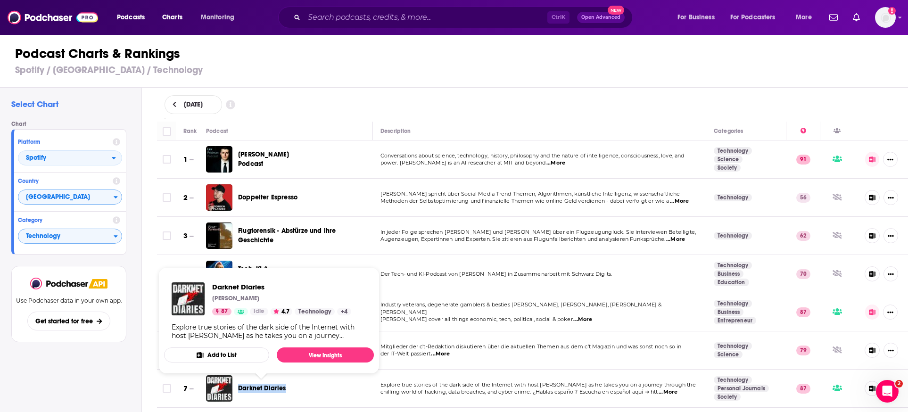
drag, startPoint x: 236, startPoint y: 385, endPoint x: 285, endPoint y: 388, distance: 49.1
click at [285, 388] on div "Darknet Diaries" at bounding box center [263, 388] width 114 height 26
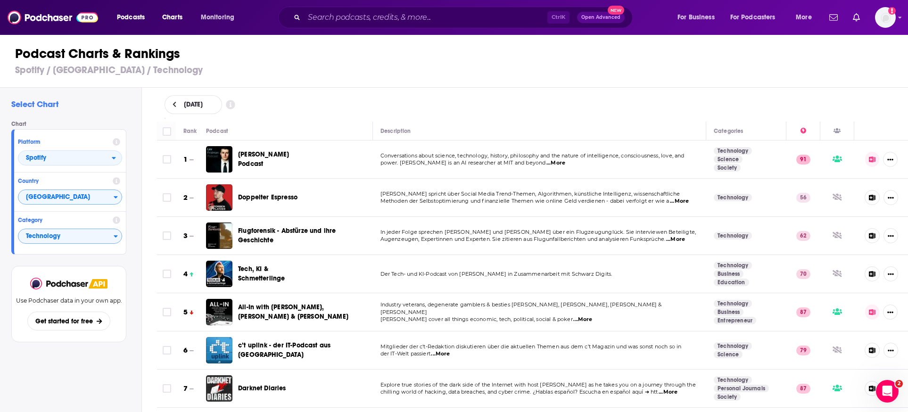
click at [203, 102] on span "[DATE]" at bounding box center [193, 104] width 19 height 7
click at [202, 131] on select "July August September" at bounding box center [196, 131] width 47 height 8
select select "6"
click at [173, 127] on select "July August September" at bounding box center [196, 131] width 47 height 8
click at [330, 110] on div "[DATE] [DATE] Month: July August September July Year: 2025 2025 Su Mo Tu We Th …" at bounding box center [533, 104] width 737 height 19
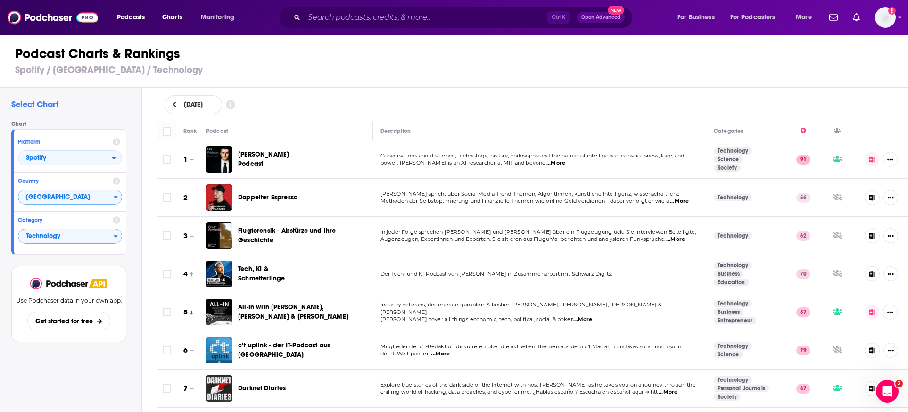
click at [203, 106] on span "[DATE]" at bounding box center [193, 104] width 19 height 7
click at [184, 131] on select "July August September" at bounding box center [196, 131] width 47 height 8
click at [222, 160] on button "2" at bounding box center [218, 161] width 13 height 13
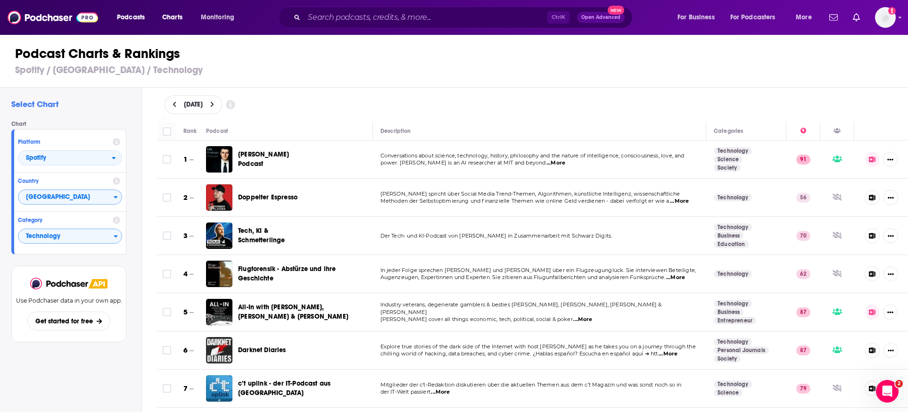
click at [364, 100] on div "[DATE]" at bounding box center [533, 104] width 737 height 19
click at [361, 104] on div "[DATE]" at bounding box center [533, 104] width 737 height 19
click at [782, 160] on p "91" at bounding box center [804, 159] width 14 height 9
click at [193, 104] on span "[DATE]" at bounding box center [193, 104] width 19 height 7
click at [261, 130] on icon "Go to next month" at bounding box center [260, 131] width 2 height 4
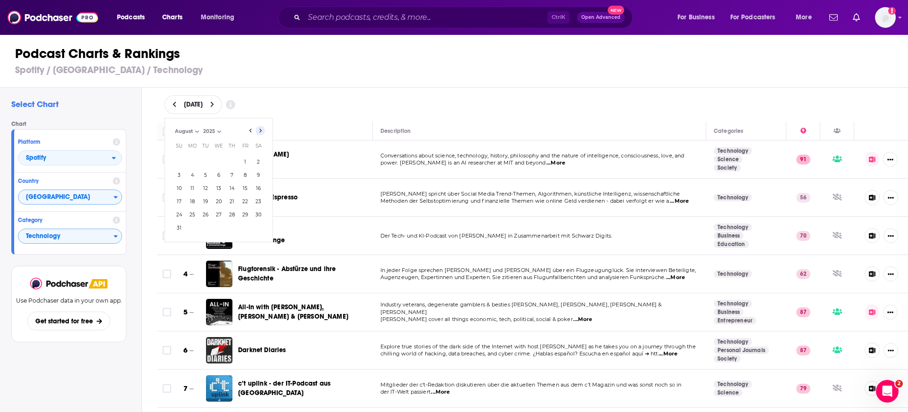
click at [261, 130] on icon "Go to next month" at bounding box center [260, 131] width 2 height 4
select select "8"
click at [209, 216] on button "30" at bounding box center [205, 214] width 13 height 13
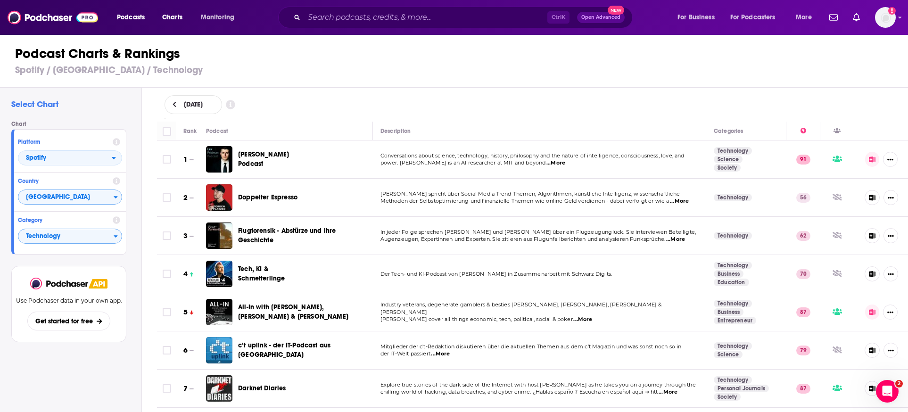
click at [413, 104] on div "[DATE]" at bounding box center [533, 104] width 737 height 19
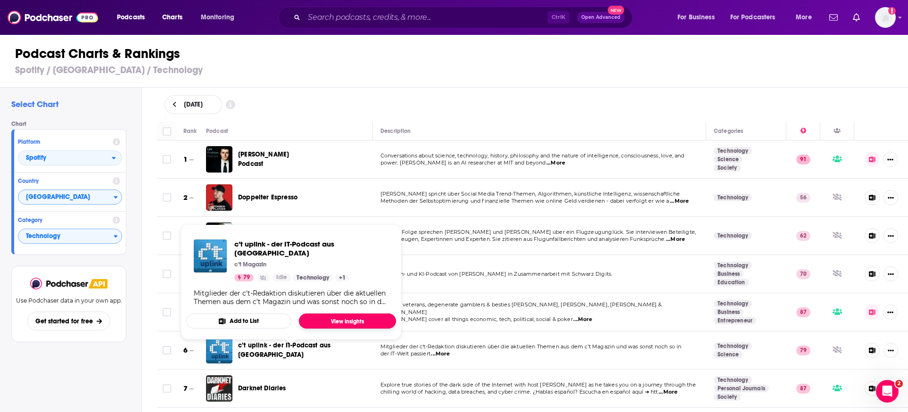
click at [319, 314] on link "View Insights" at bounding box center [347, 321] width 97 height 15
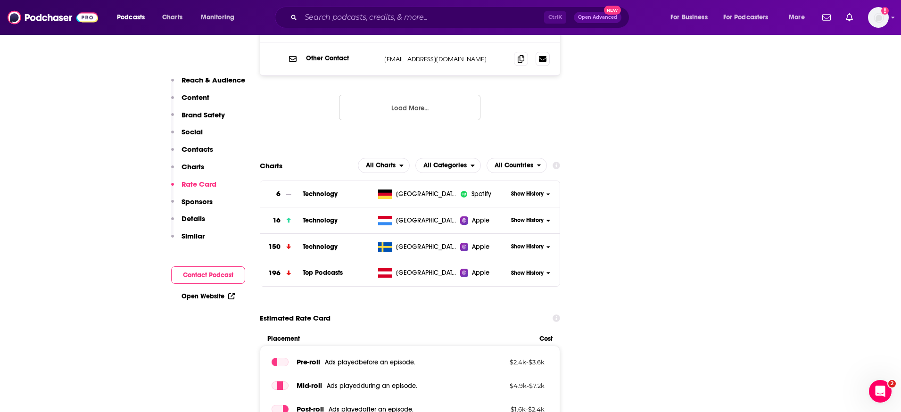
scroll to position [1100, 0]
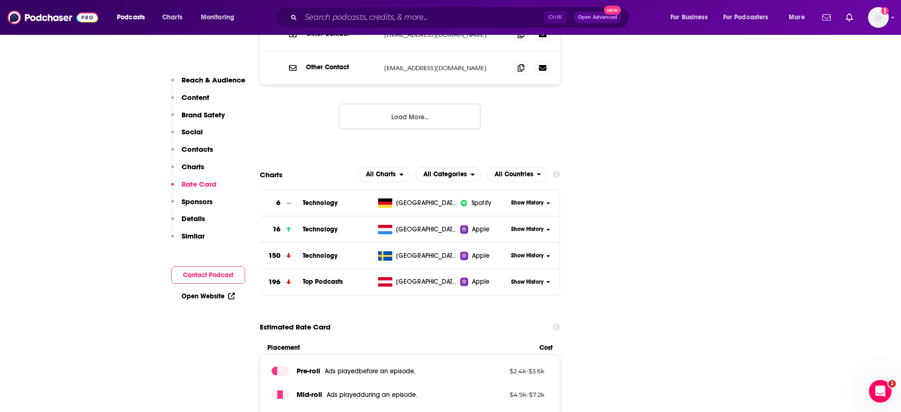
click at [522, 199] on span "Show History" at bounding box center [527, 203] width 33 height 8
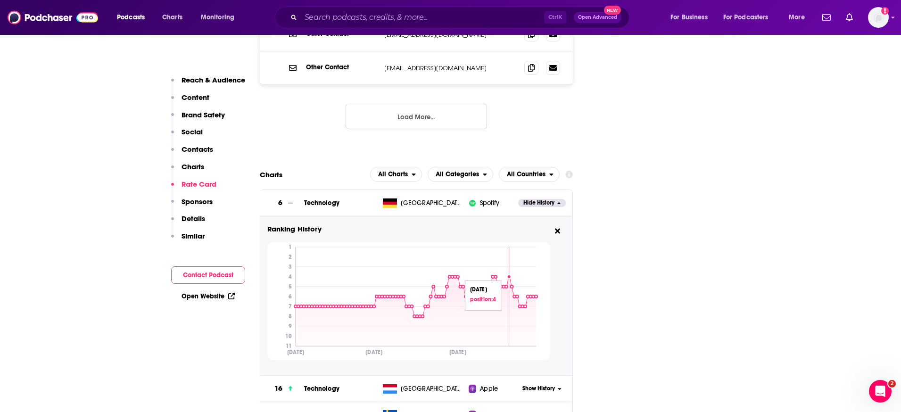
click at [509, 275] on circle at bounding box center [509, 277] width 4 height 4
click at [554, 224] on button at bounding box center [557, 232] width 15 height 16
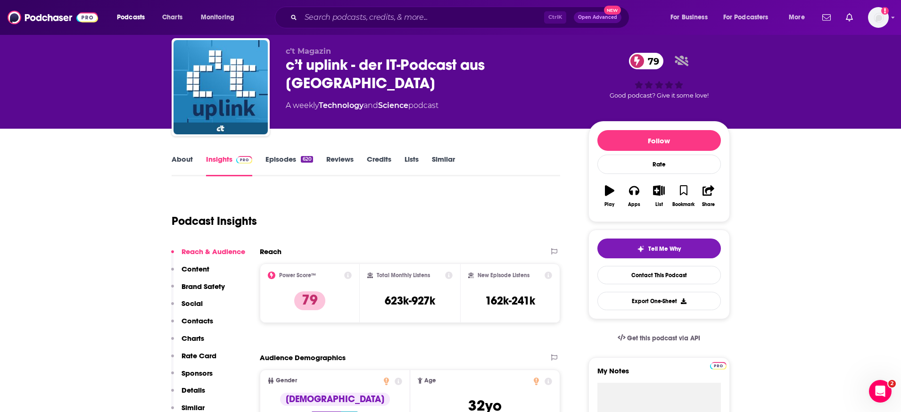
scroll to position [0, 0]
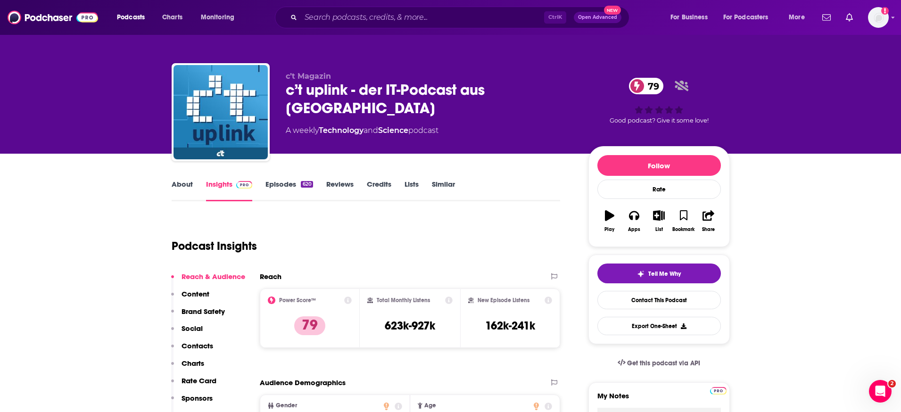
click at [347, 301] on icon at bounding box center [348, 301] width 8 height 8
click at [270, 186] on link "Episodes 620" at bounding box center [289, 191] width 47 height 22
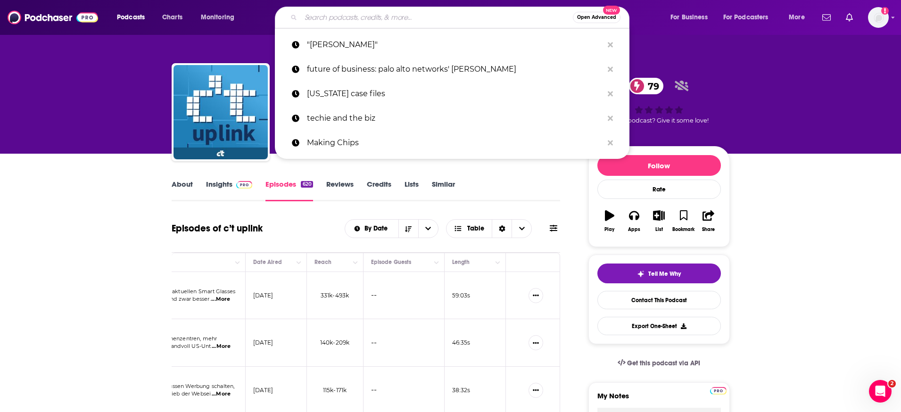
click at [365, 11] on input "Search podcasts, credits, & more..." at bounding box center [437, 17] width 272 height 15
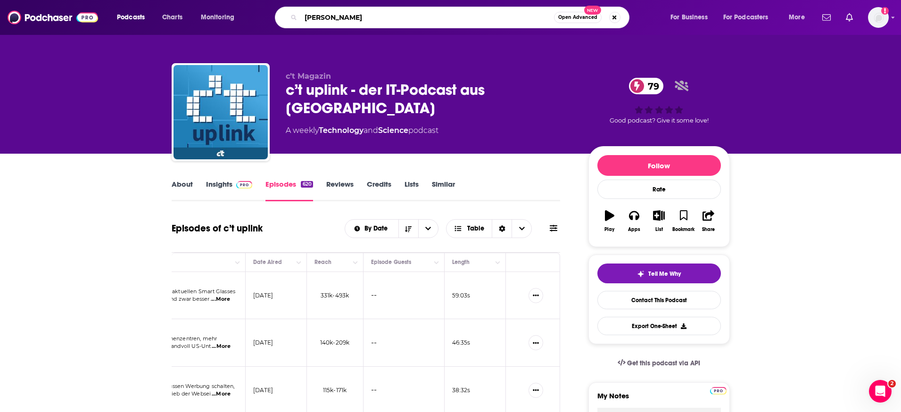
type input "[PERSON_NAME]"
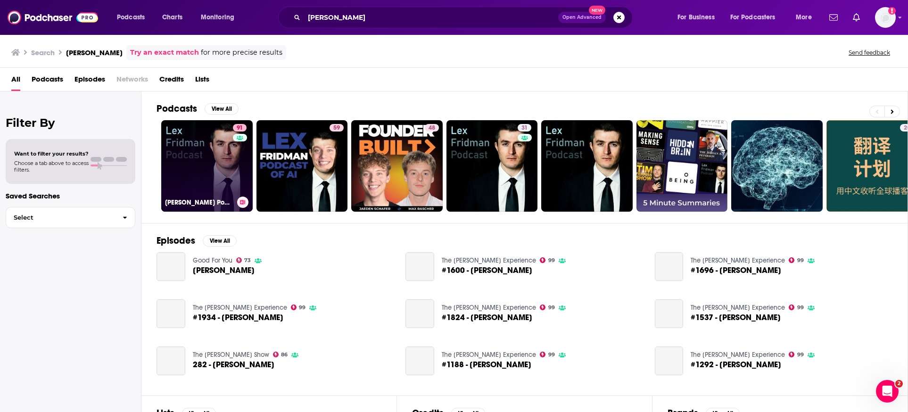
click at [229, 153] on link "91 [PERSON_NAME] Podcast" at bounding box center [206, 165] width 91 height 91
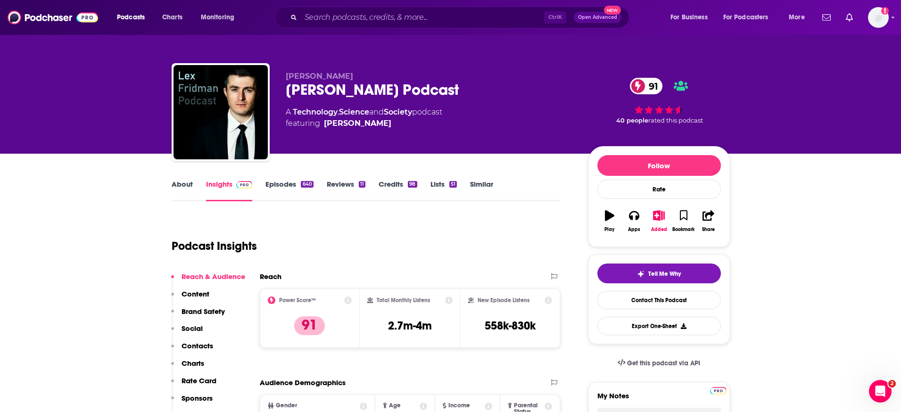
click at [286, 191] on link "Episodes 640" at bounding box center [290, 191] width 48 height 22
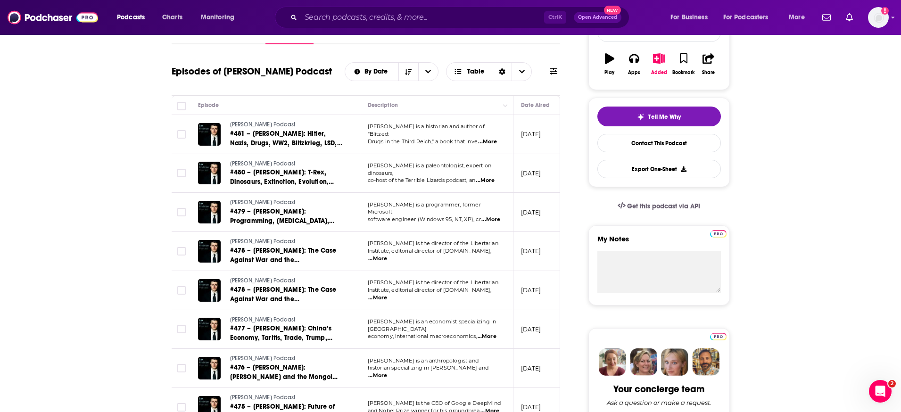
scroll to position [315, 0]
